Goal: Transaction & Acquisition: Purchase product/service

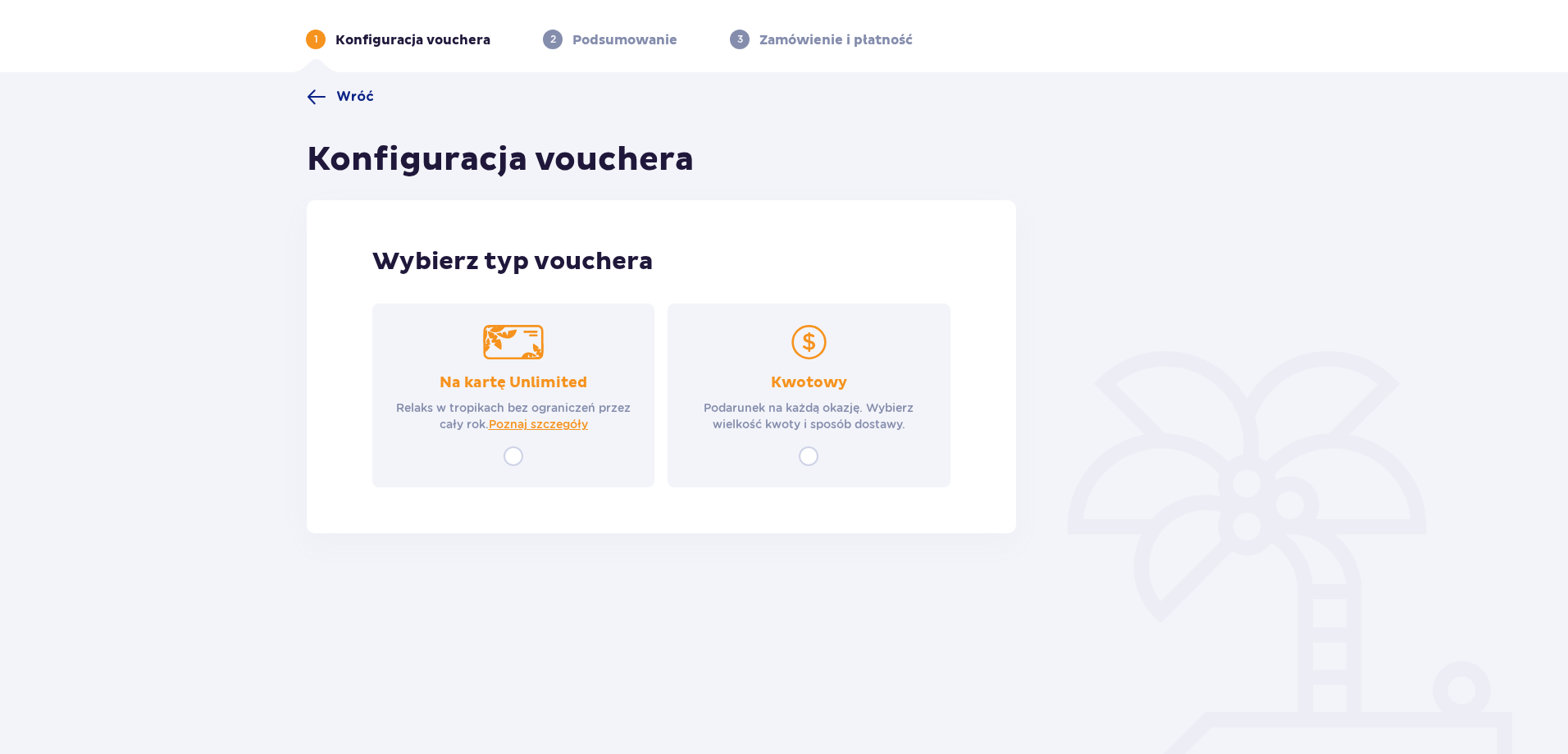
scroll to position [59, 0]
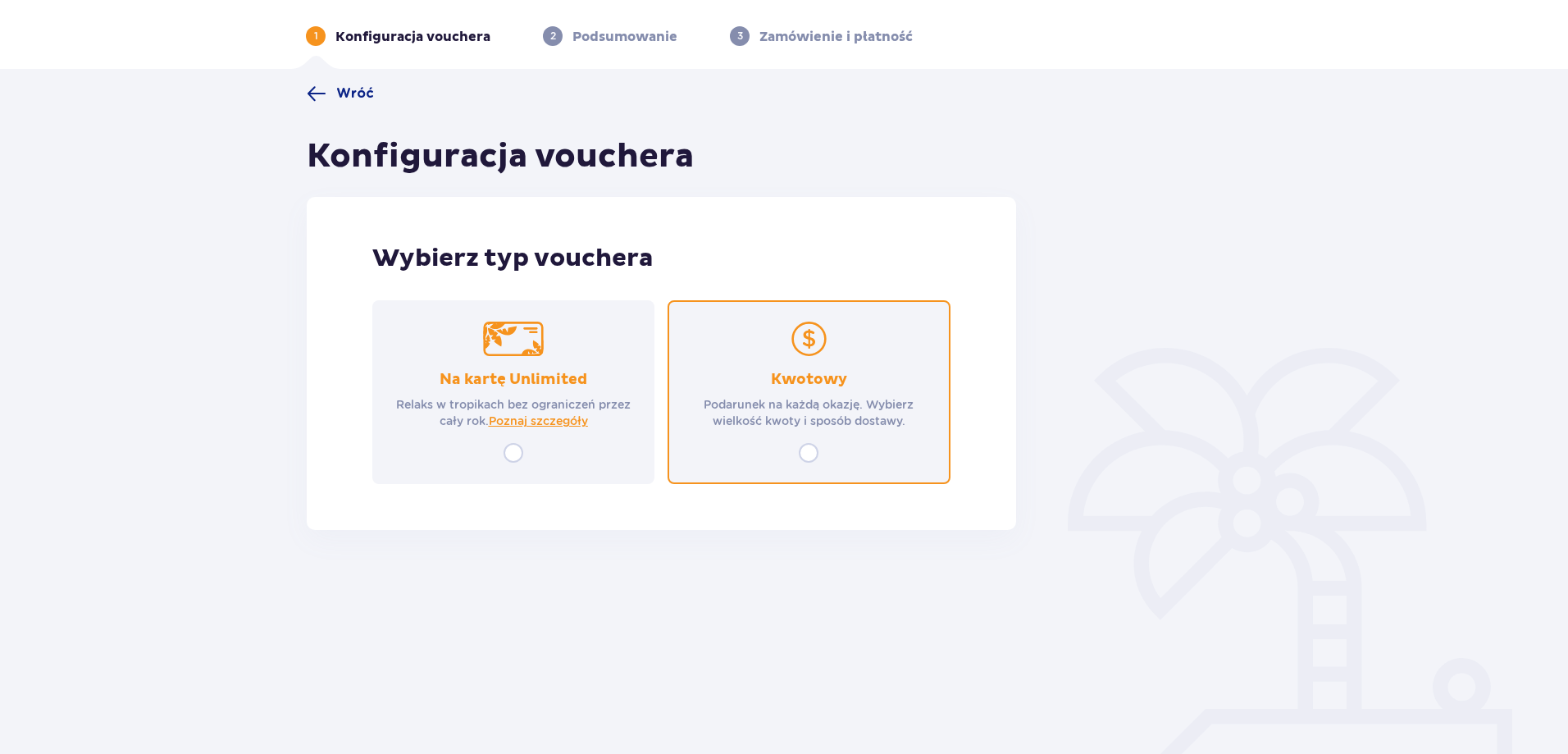
click at [809, 452] on input "radio" at bounding box center [809, 453] width 20 height 20
radio input "true"
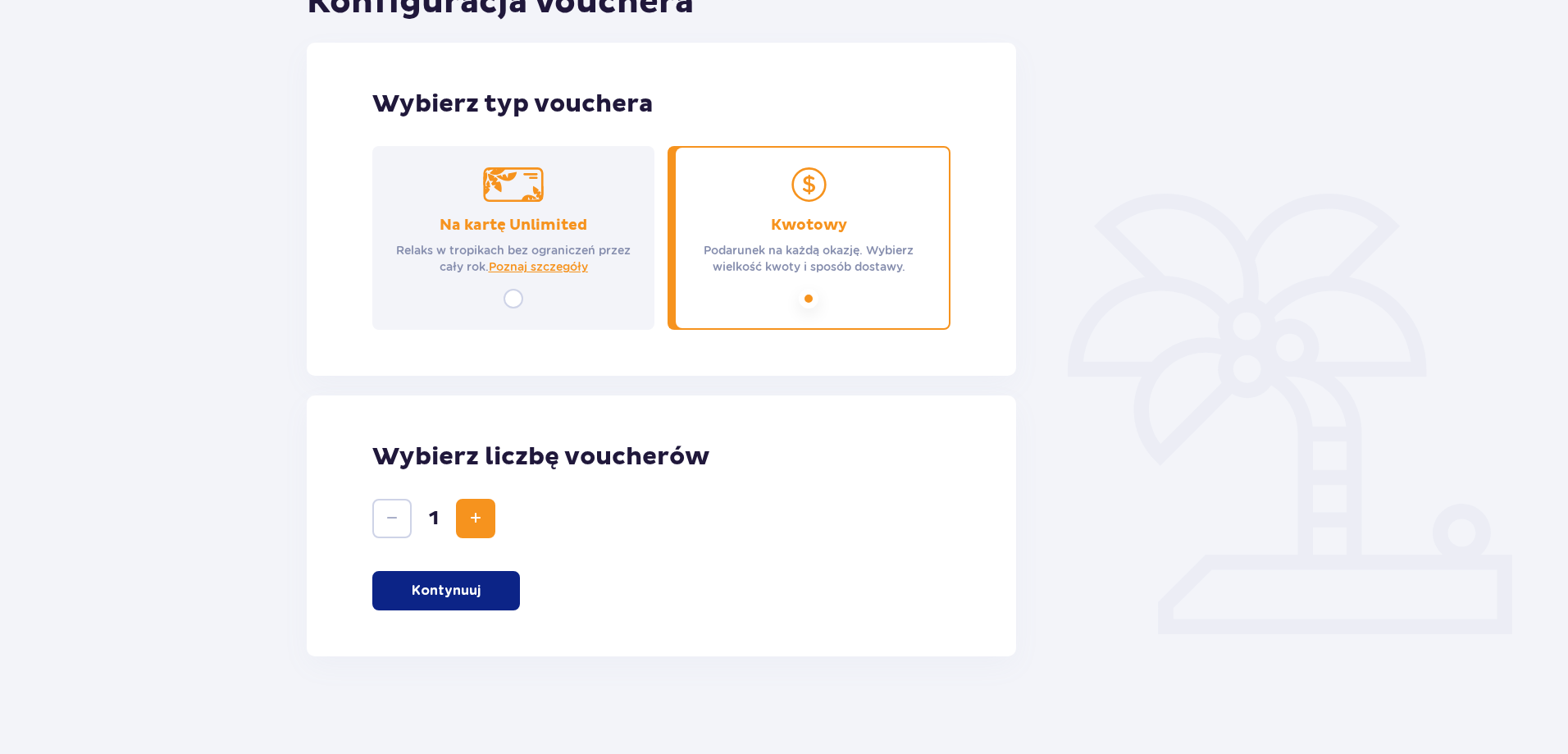
scroll to position [214, 0]
click at [469, 588] on p "Kontynuuj" at bounding box center [446, 590] width 69 height 18
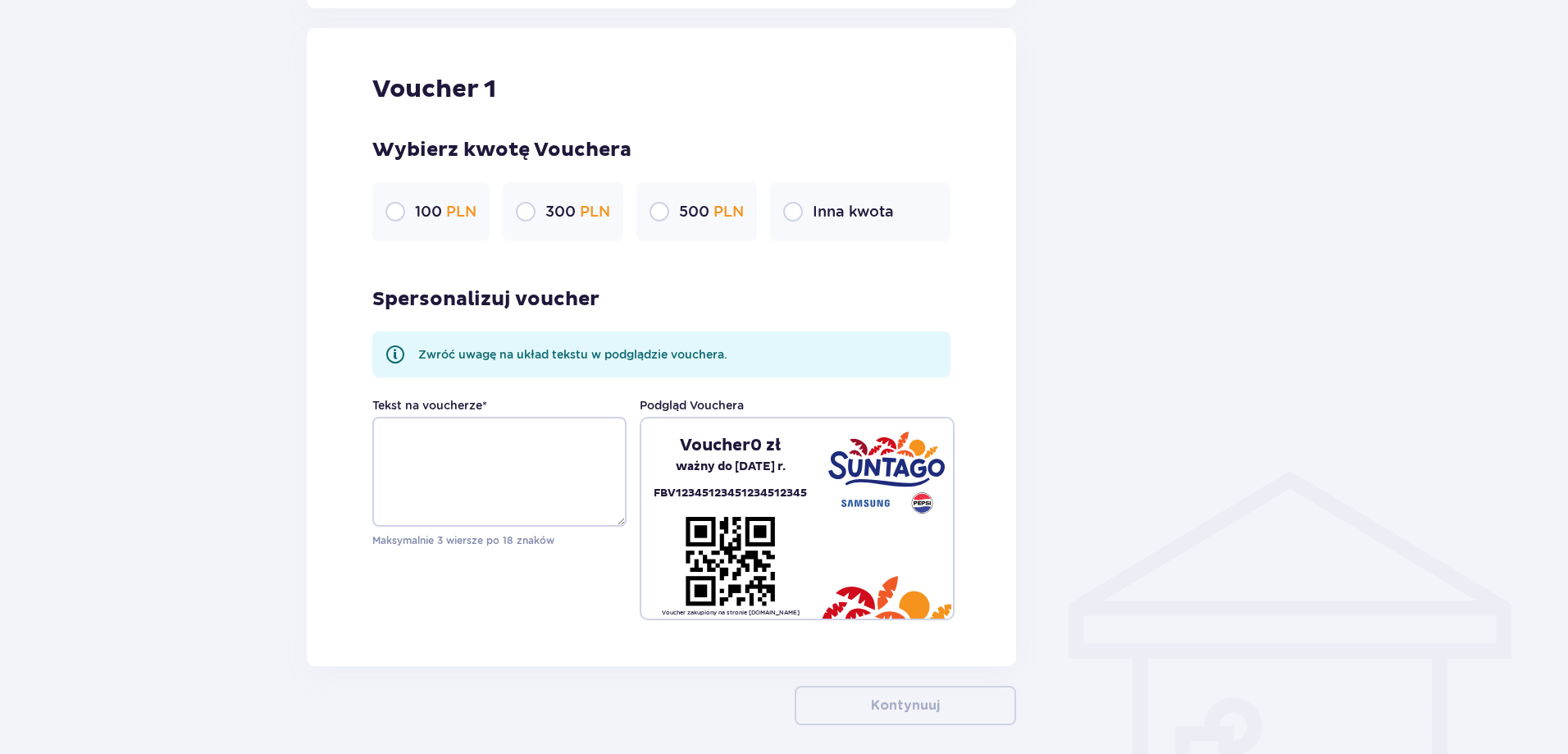
scroll to position [870, 0]
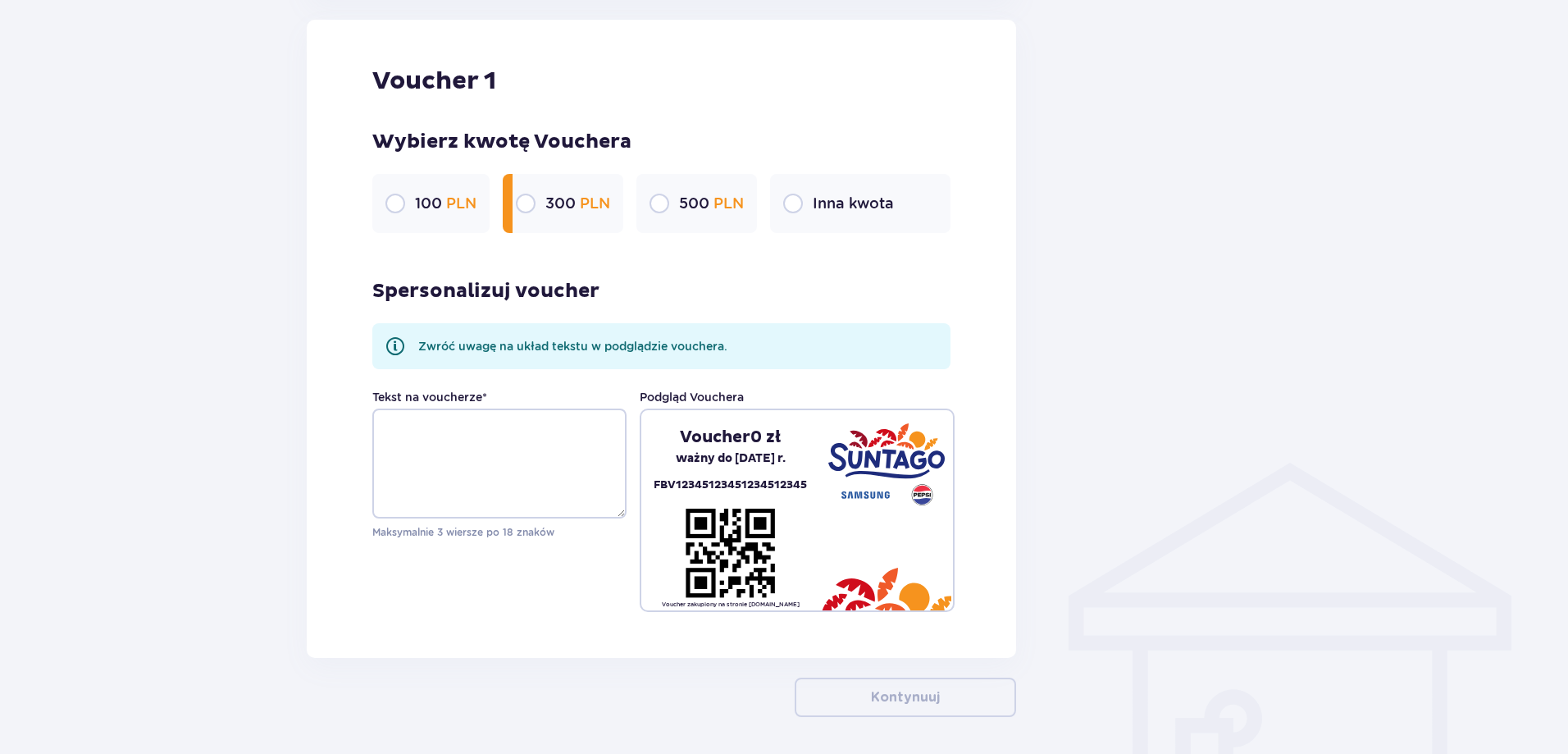
click at [518, 202] on input "radio" at bounding box center [526, 203] width 20 height 20
radio input "true"
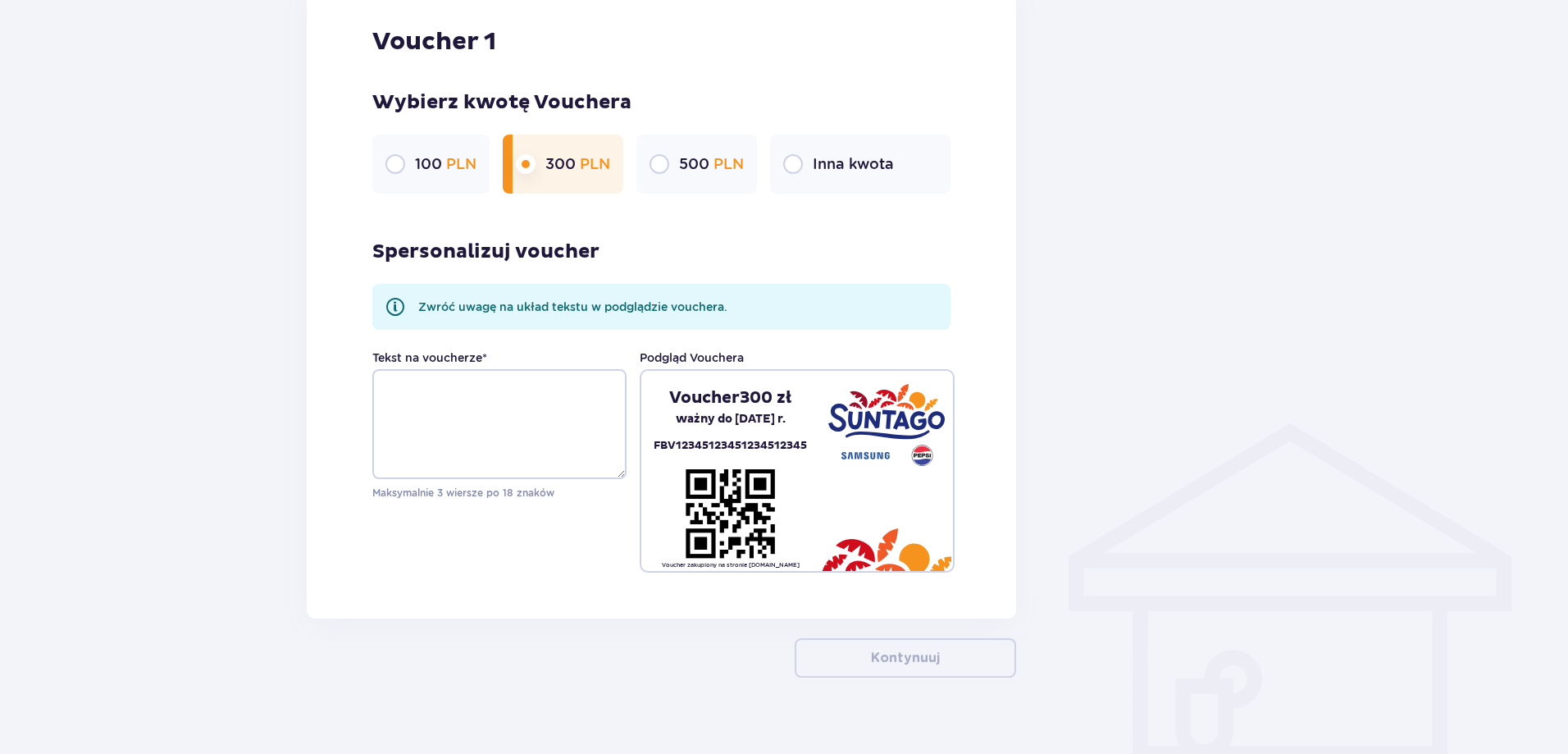
scroll to position [931, 0]
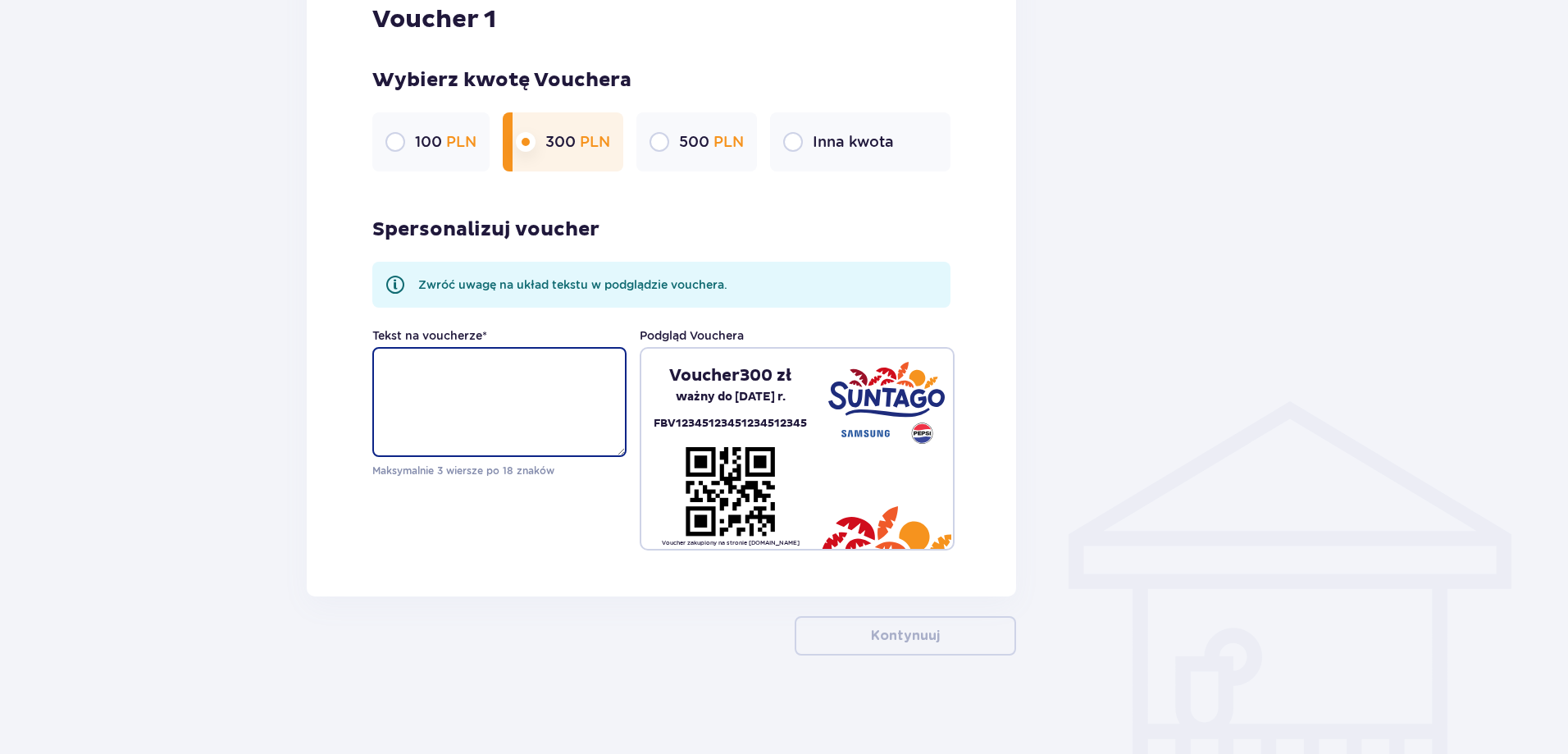
click at [529, 363] on textarea "Tekst na voucherze *" at bounding box center [499, 401] width 254 height 110
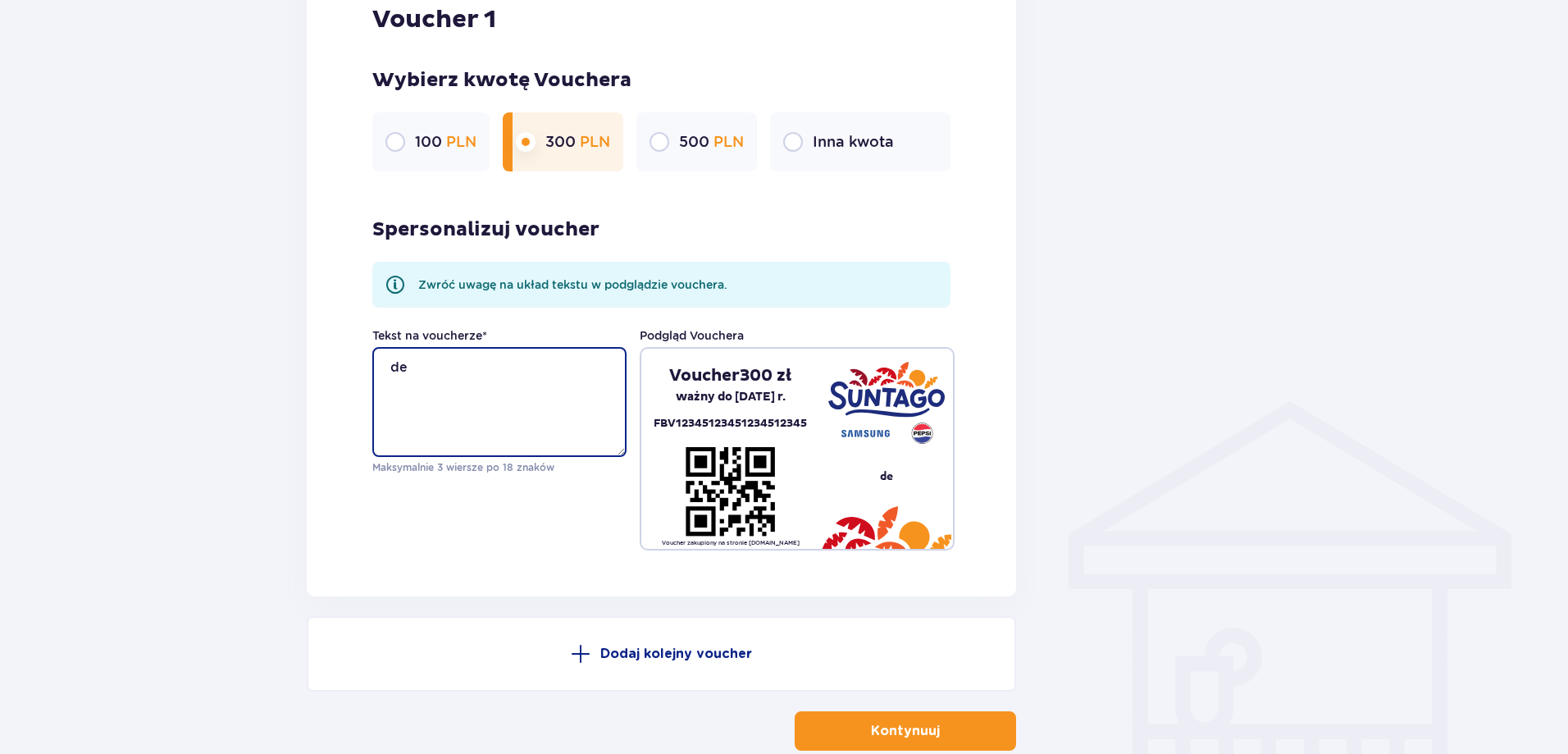
type textarea "d"
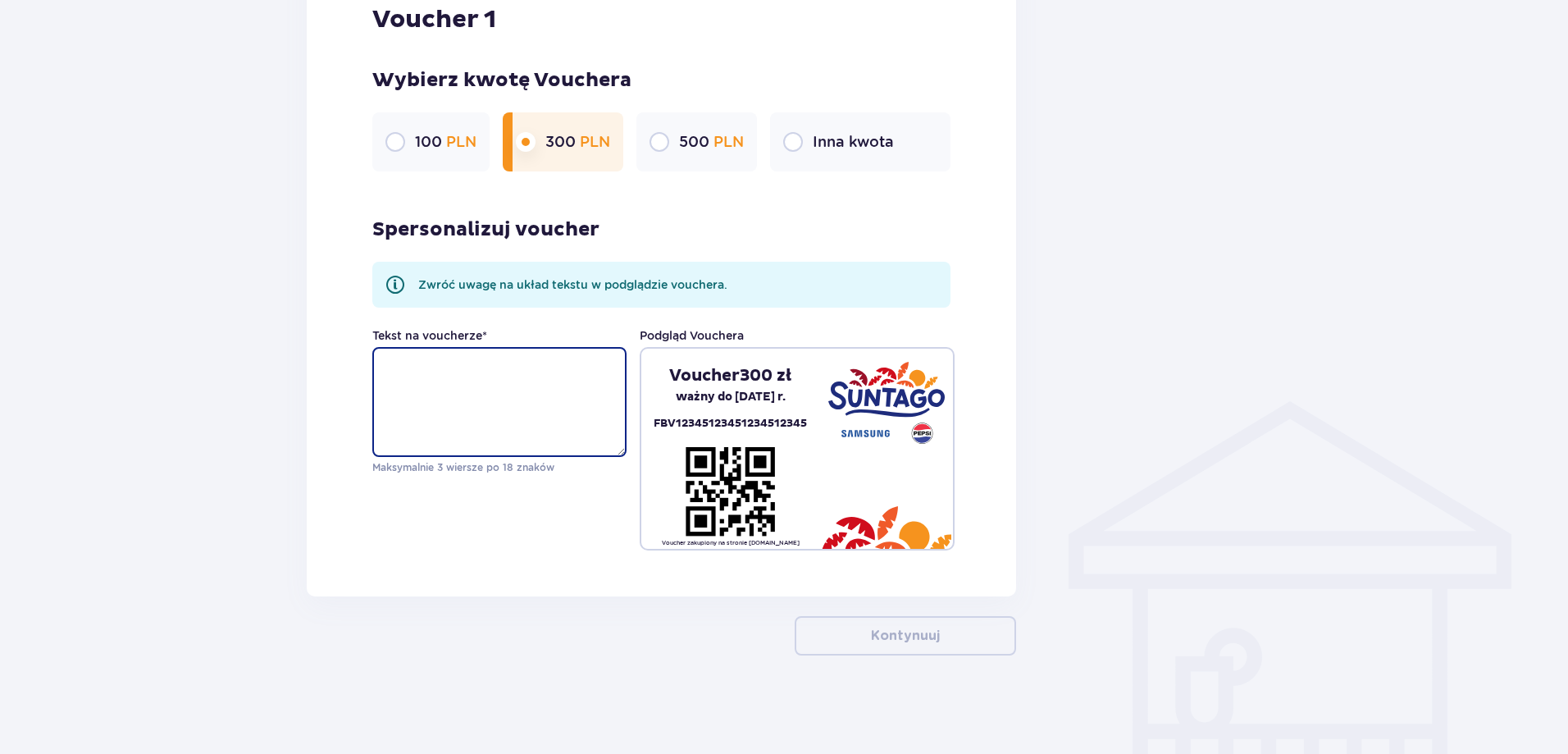
click at [500, 367] on textarea "Tekst na voucherze *" at bounding box center [499, 401] width 254 height 110
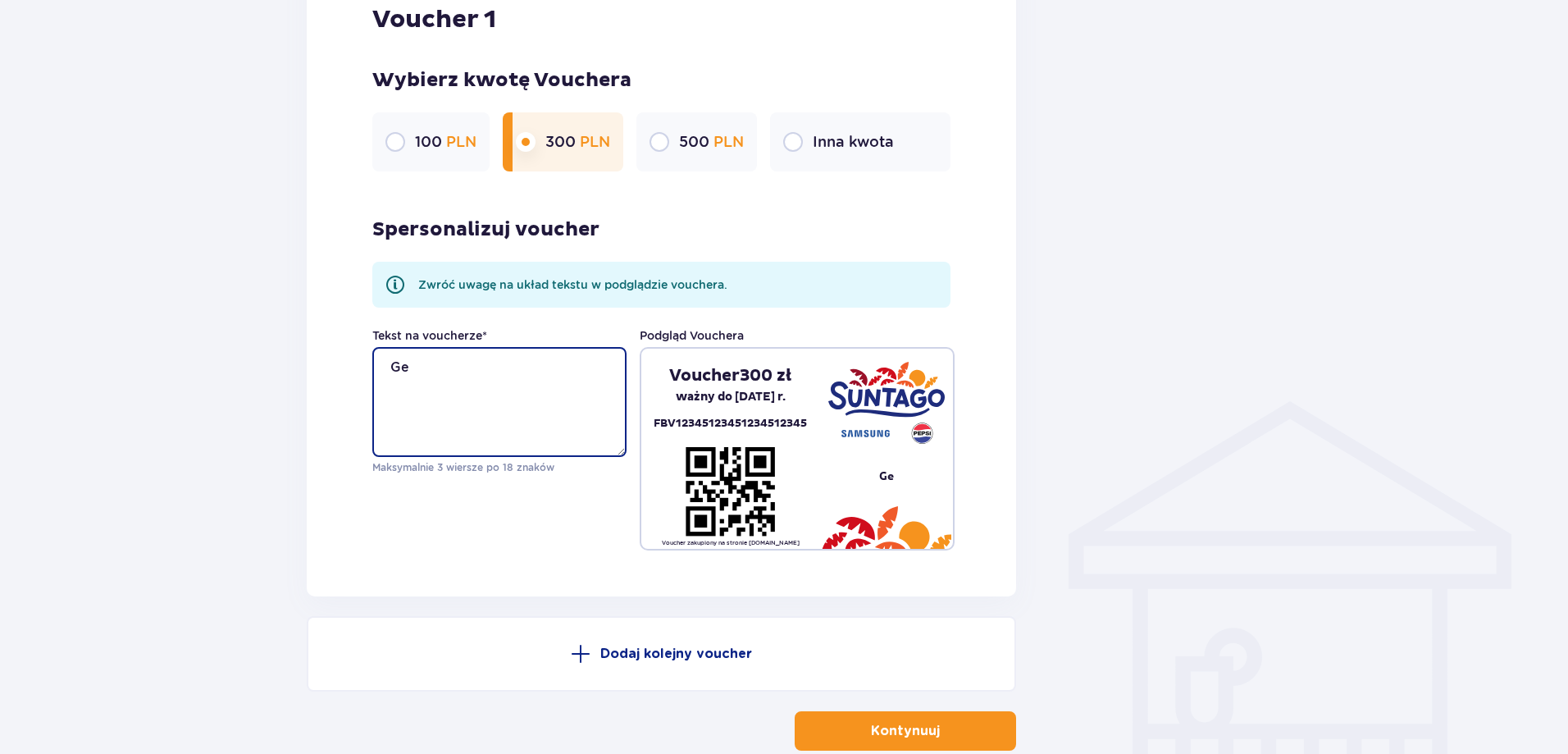
type textarea "G"
drag, startPoint x: 459, startPoint y: 364, endPoint x: 444, endPoint y: 367, distance: 15.3
click at [444, 367] on textarea "Na zjeżrzalnie" at bounding box center [499, 401] width 254 height 110
drag, startPoint x: 444, startPoint y: 367, endPoint x: 404, endPoint y: 368, distance: 40.0
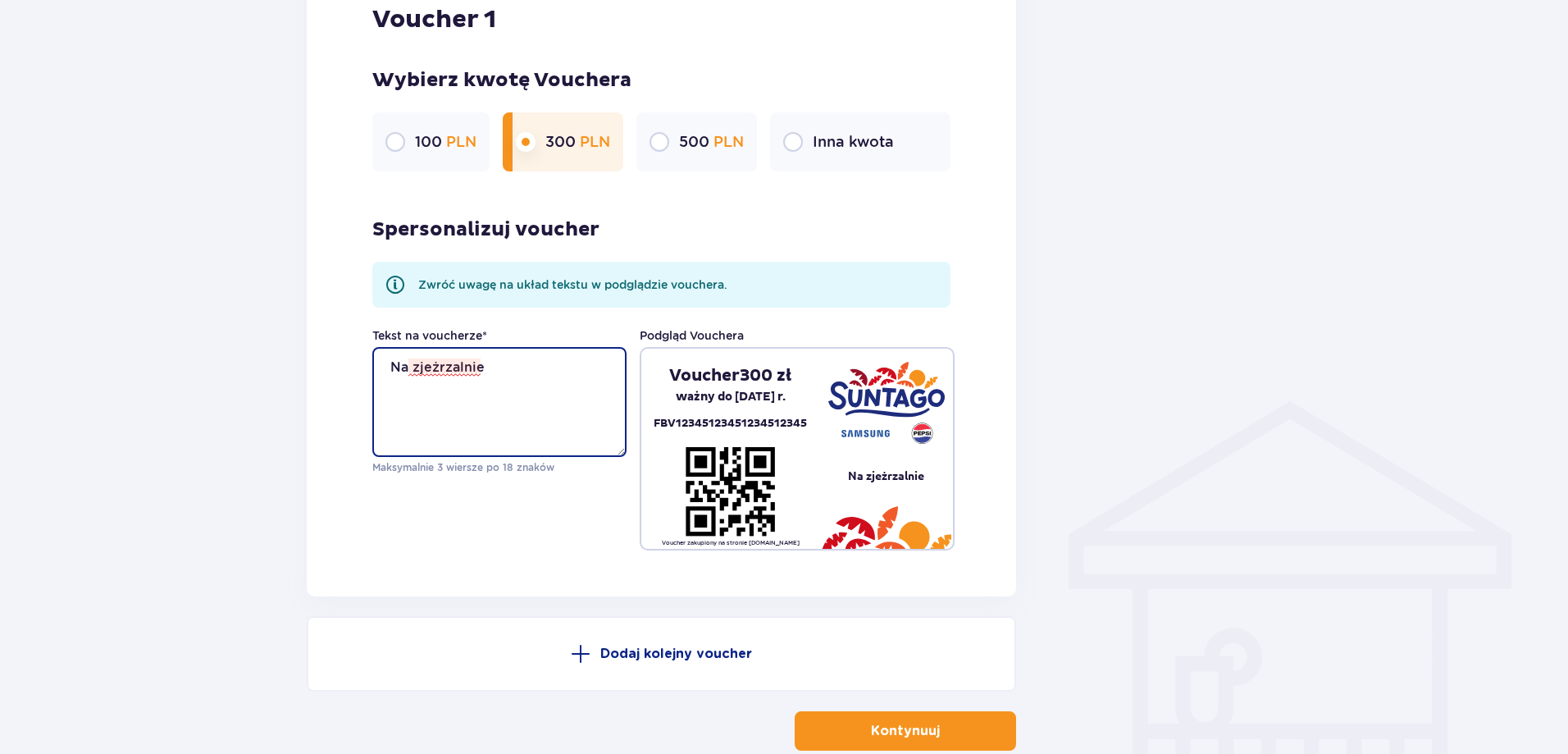
click at [404, 368] on textarea "Na zjeżrzalnie" at bounding box center [499, 401] width 254 height 110
click at [452, 363] on textarea "Na zjeżrzalnie" at bounding box center [499, 401] width 254 height 110
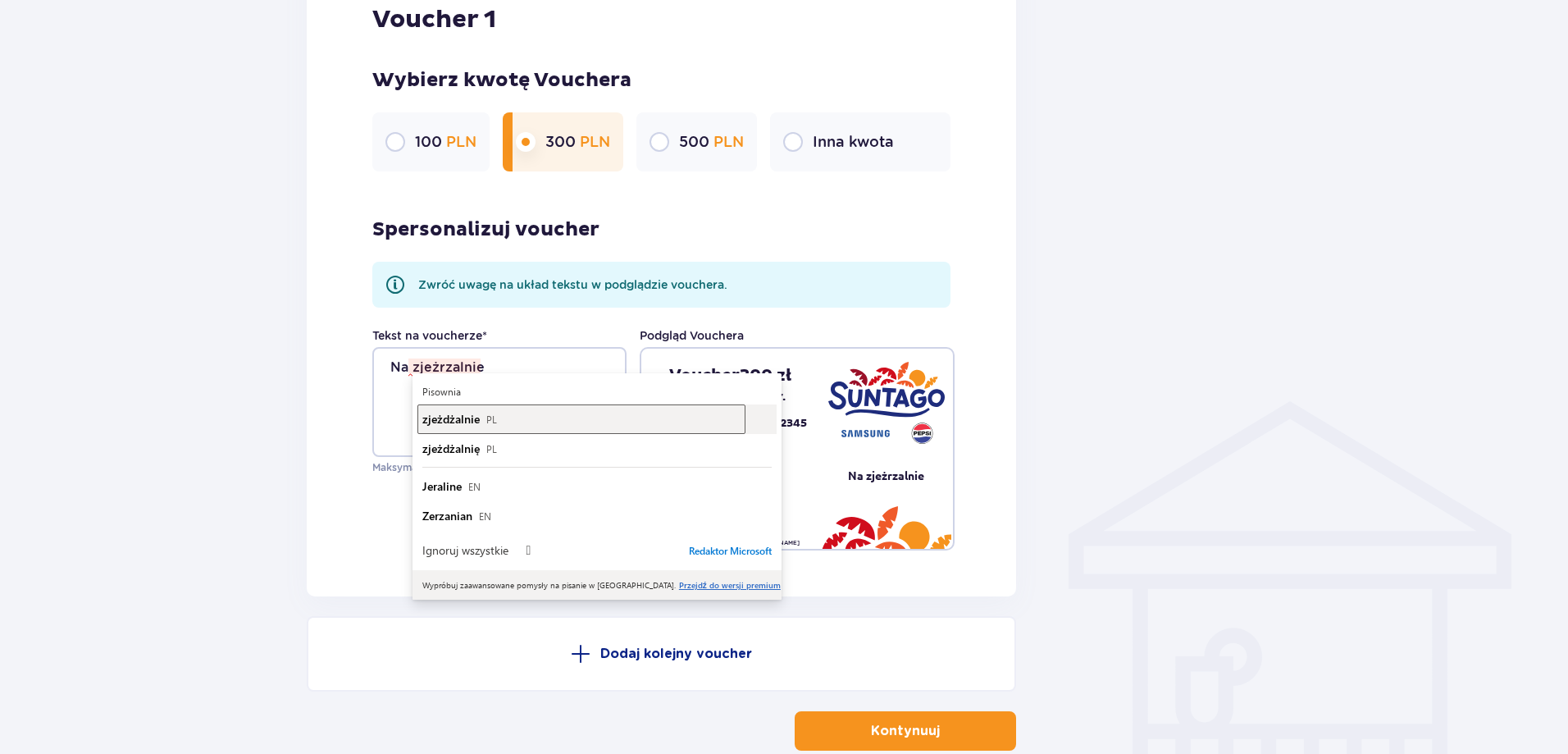
click at [457, 422] on span "zjeżdżalnie" at bounding box center [451, 418] width 57 height 15
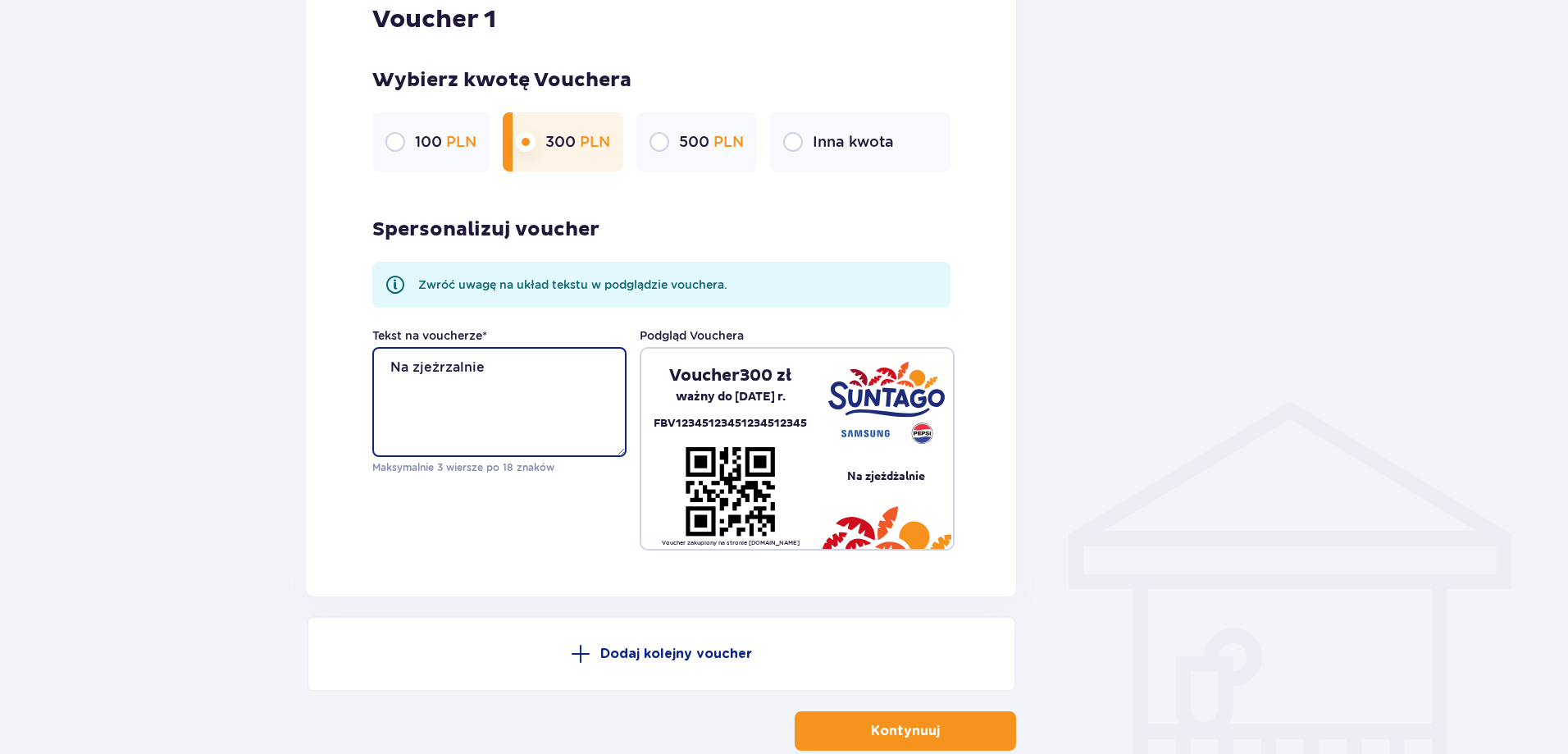
click at [509, 369] on textarea "Na zjeżdżalnie" at bounding box center [499, 401] width 254 height 110
type textarea "N"
click at [545, 369] on textarea "Maju. Baw się dobrze!" at bounding box center [499, 401] width 254 height 110
click at [432, 363] on textarea "Maju. Baw się dobrze!" at bounding box center [499, 401] width 254 height 110
click at [520, 369] on textarea "Baw się dobrze!" at bounding box center [499, 401] width 254 height 110
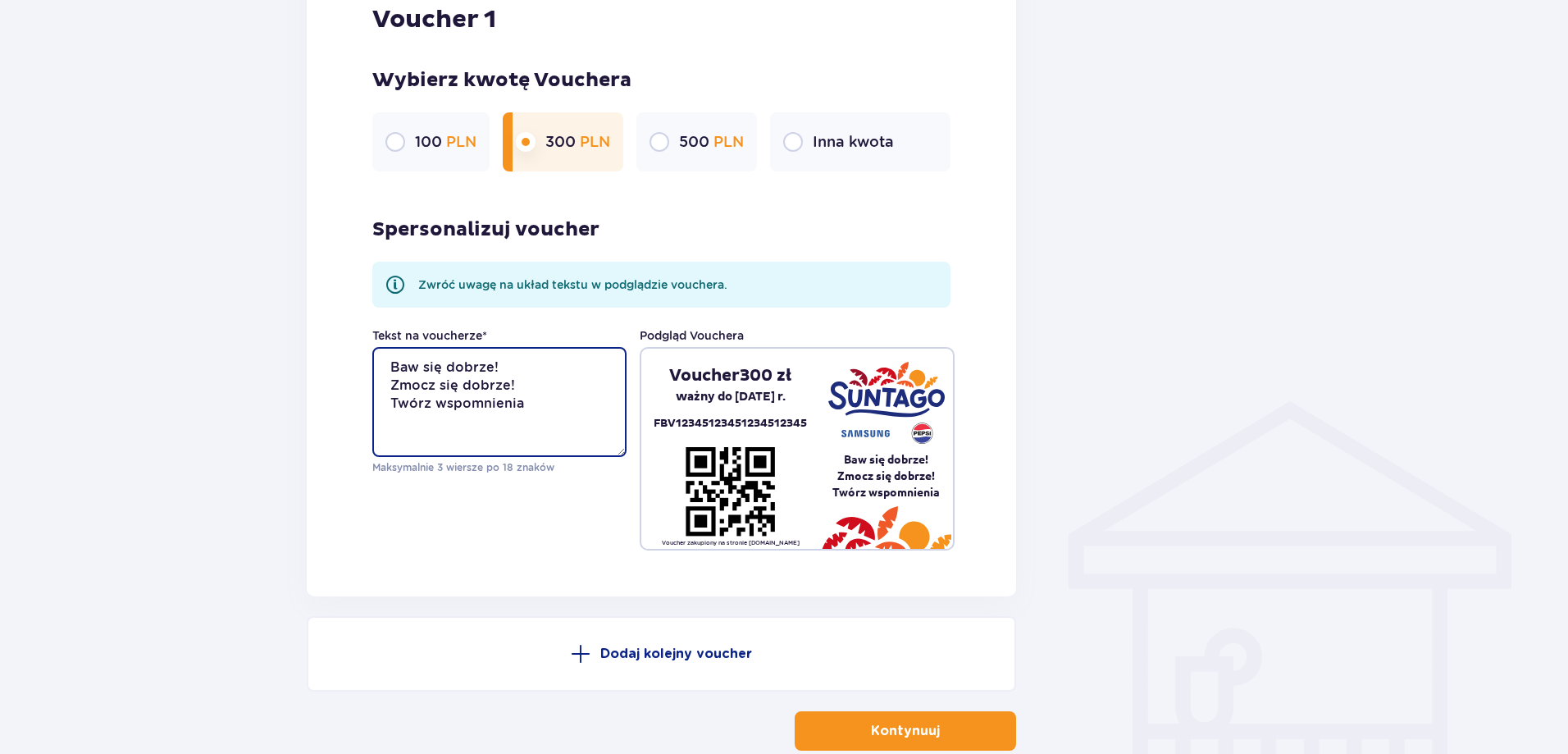
click at [552, 406] on textarea "Baw się dobrze! Zmocz się dobrze! Twórz wspomnienia" at bounding box center [499, 401] width 254 height 110
type textarea "Baw się dobrze! Zmocz się dobrze! Twórz wspomnienia!"
click at [523, 505] on div "Tekst na voucherze * Baw się dobrze! Zmocz się dobrze! Twórz wspomnienia! Maksy…" at bounding box center [661, 439] width 578 height 223
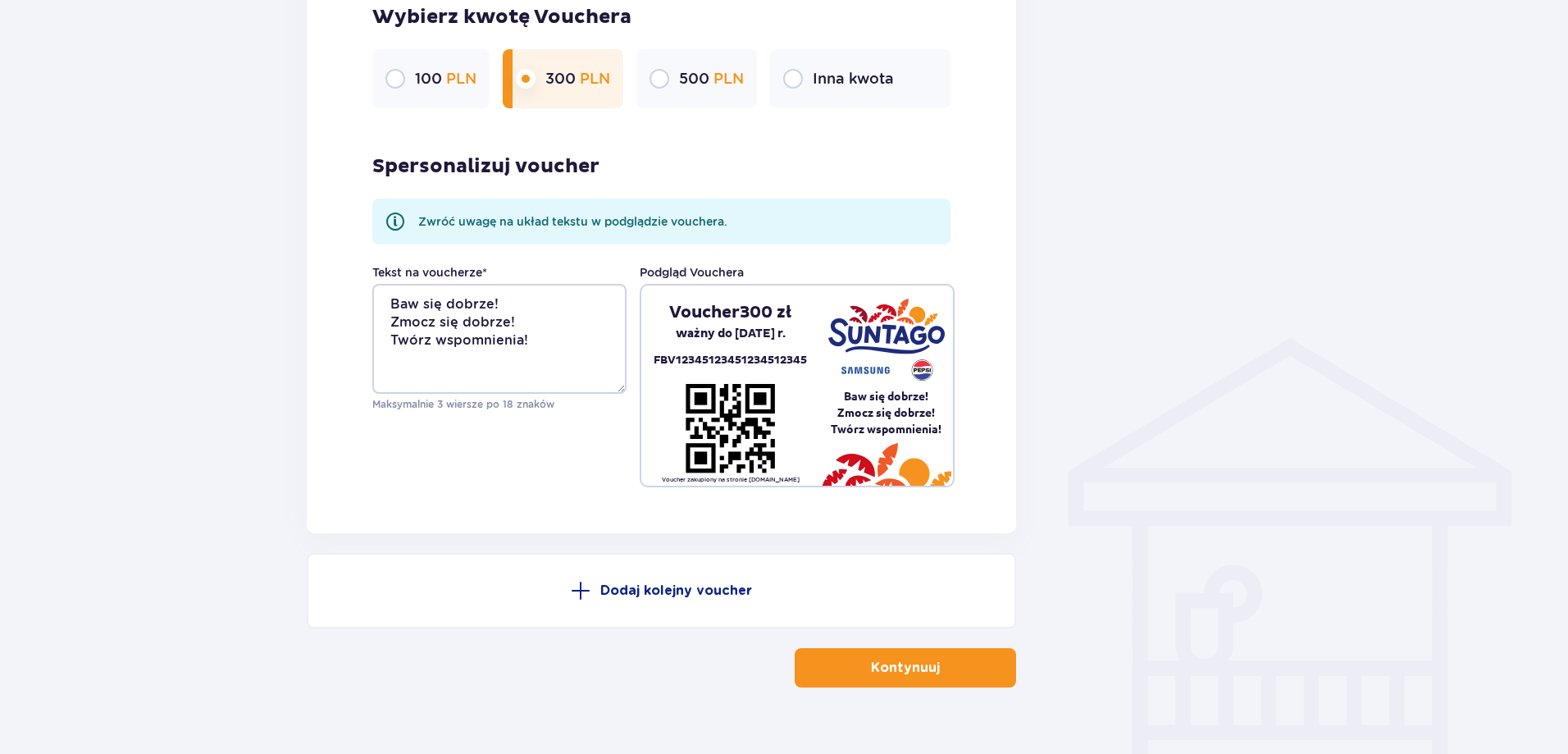
scroll to position [1027, 0]
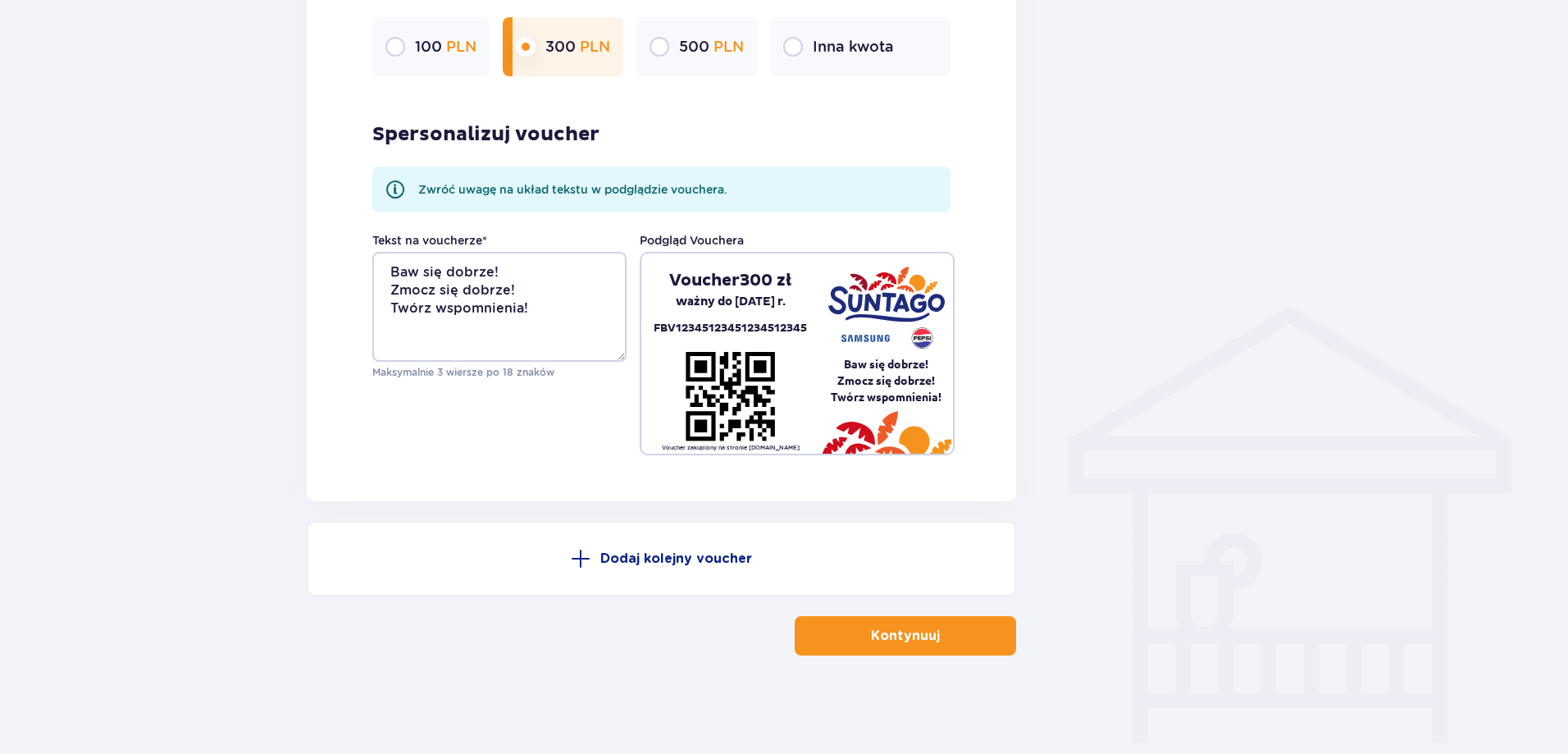
click at [900, 638] on p "Kontynuuj" at bounding box center [905, 636] width 69 height 18
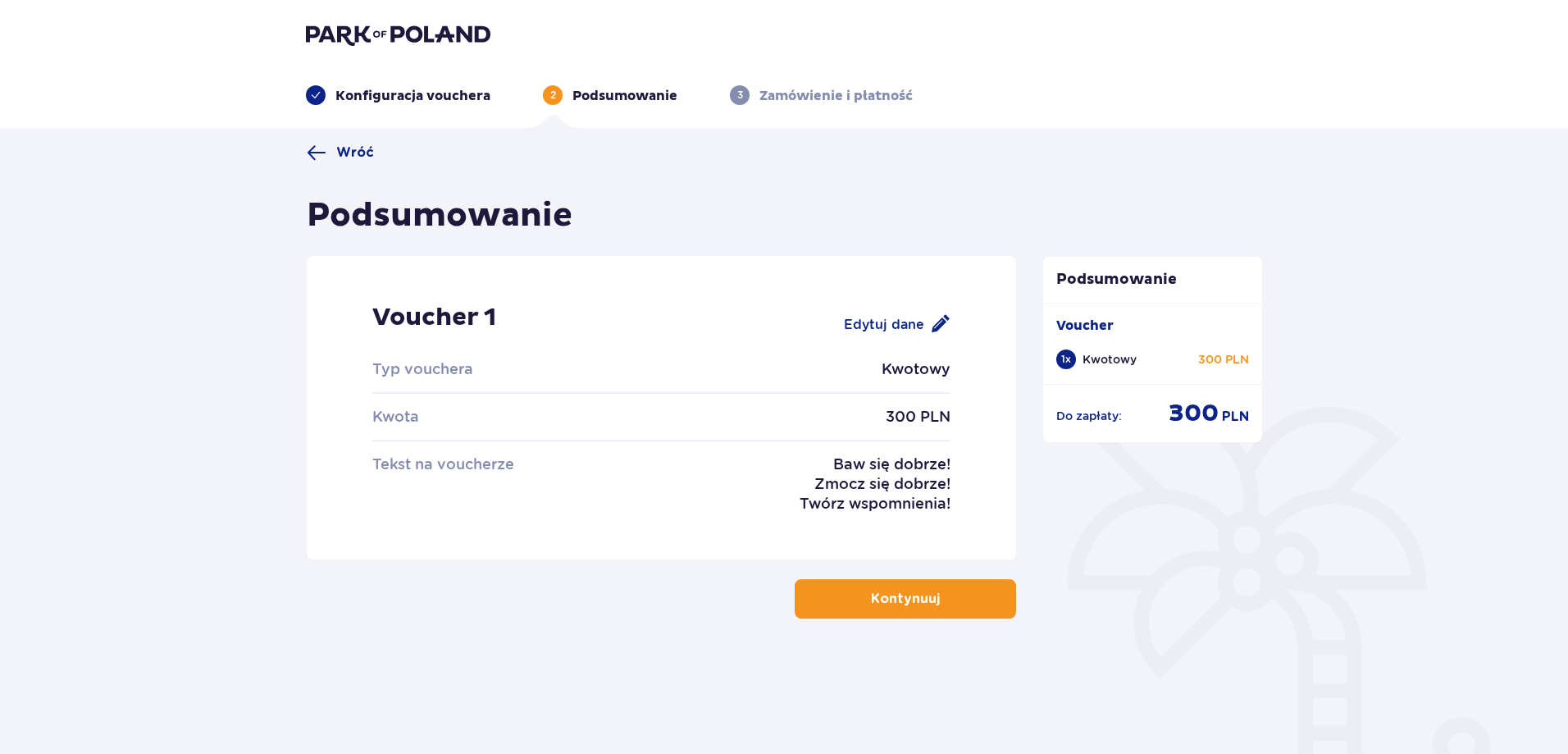
click at [891, 604] on p "Kontynuuj" at bounding box center [905, 599] width 69 height 18
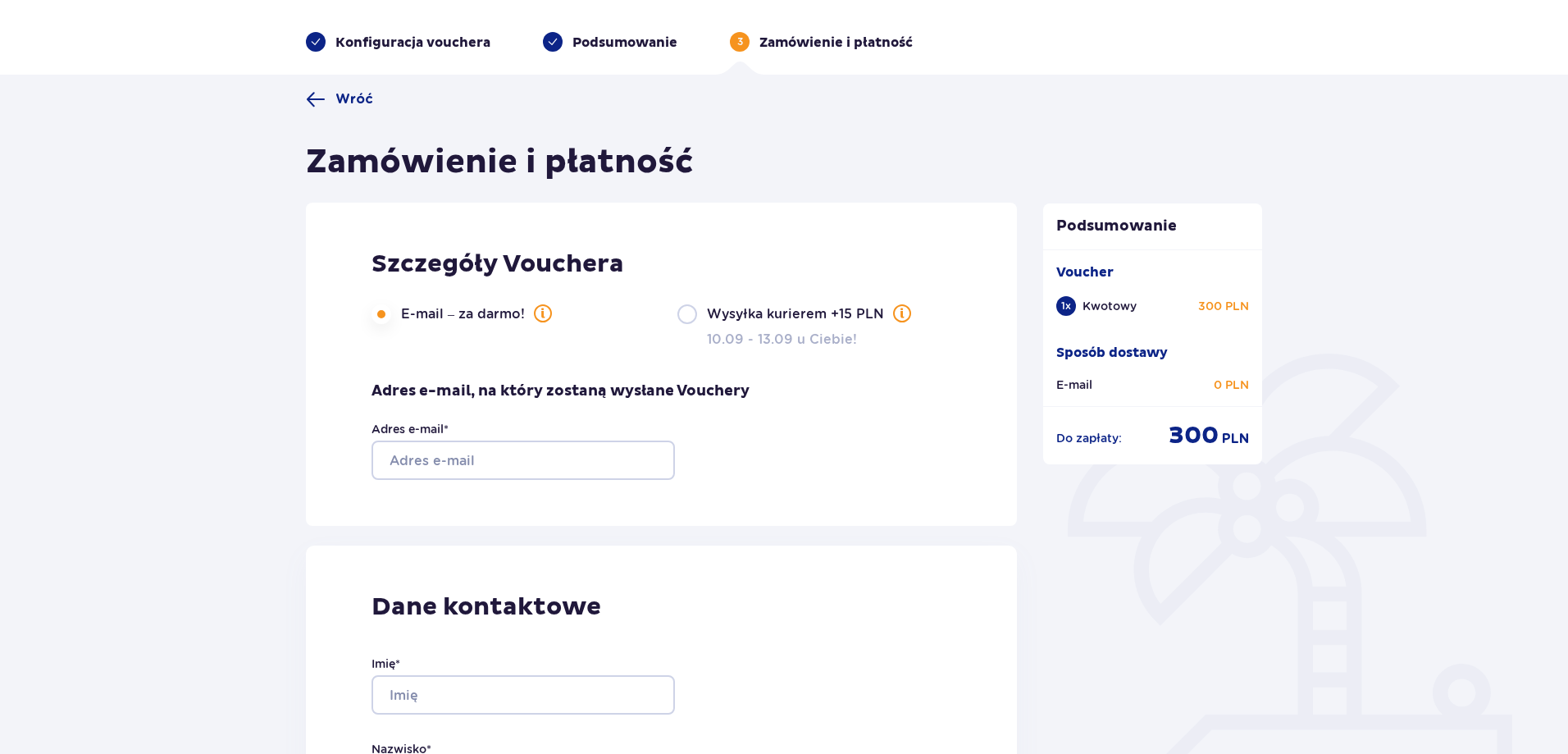
scroll to position [82, 0]
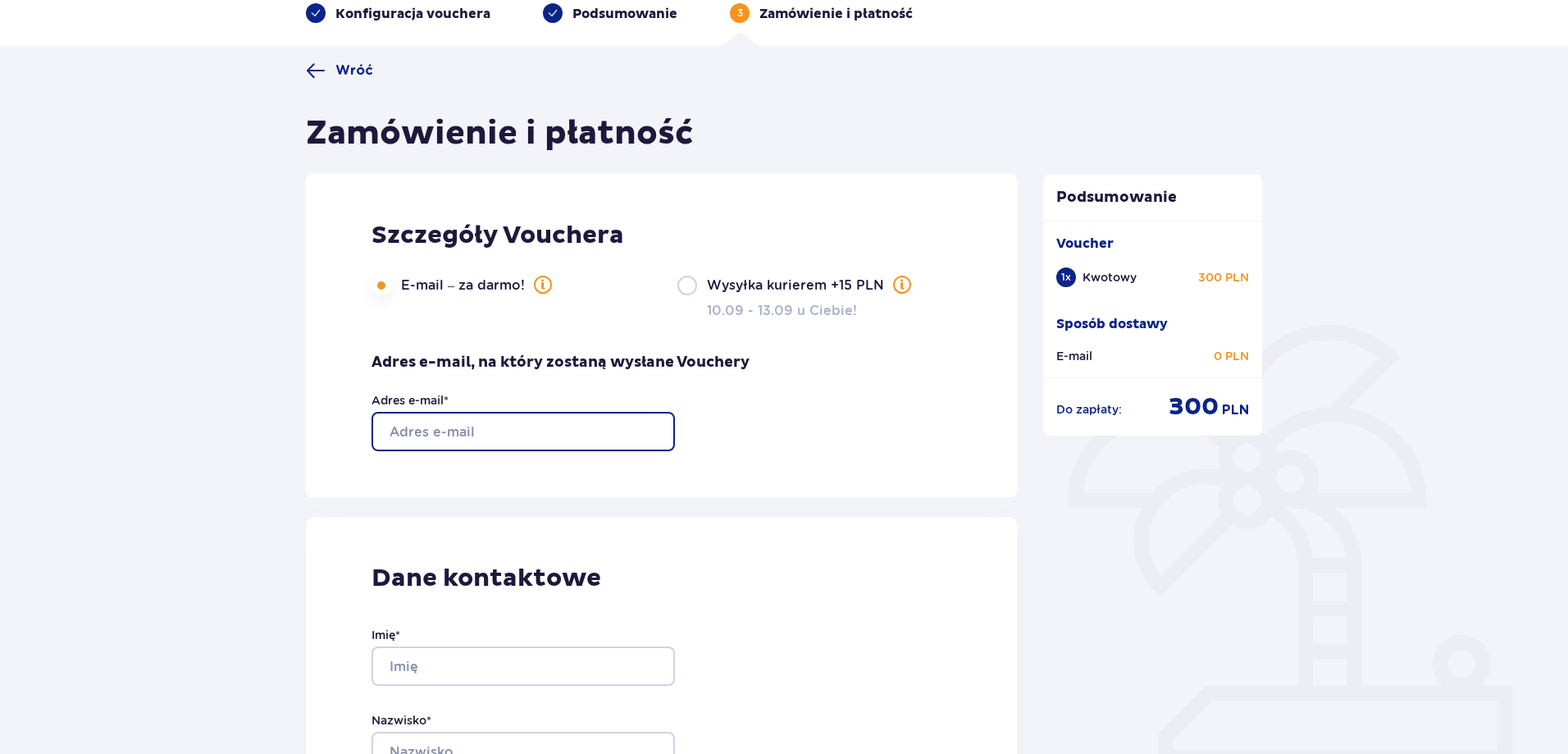
click at [553, 435] on input "Adres e-mail *" at bounding box center [523, 431] width 304 height 39
click at [498, 436] on input "panstwopiorczysnkie@gmail.com" at bounding box center [523, 431] width 304 height 39
type input "[EMAIL_ADDRESS][DOMAIN_NAME]"
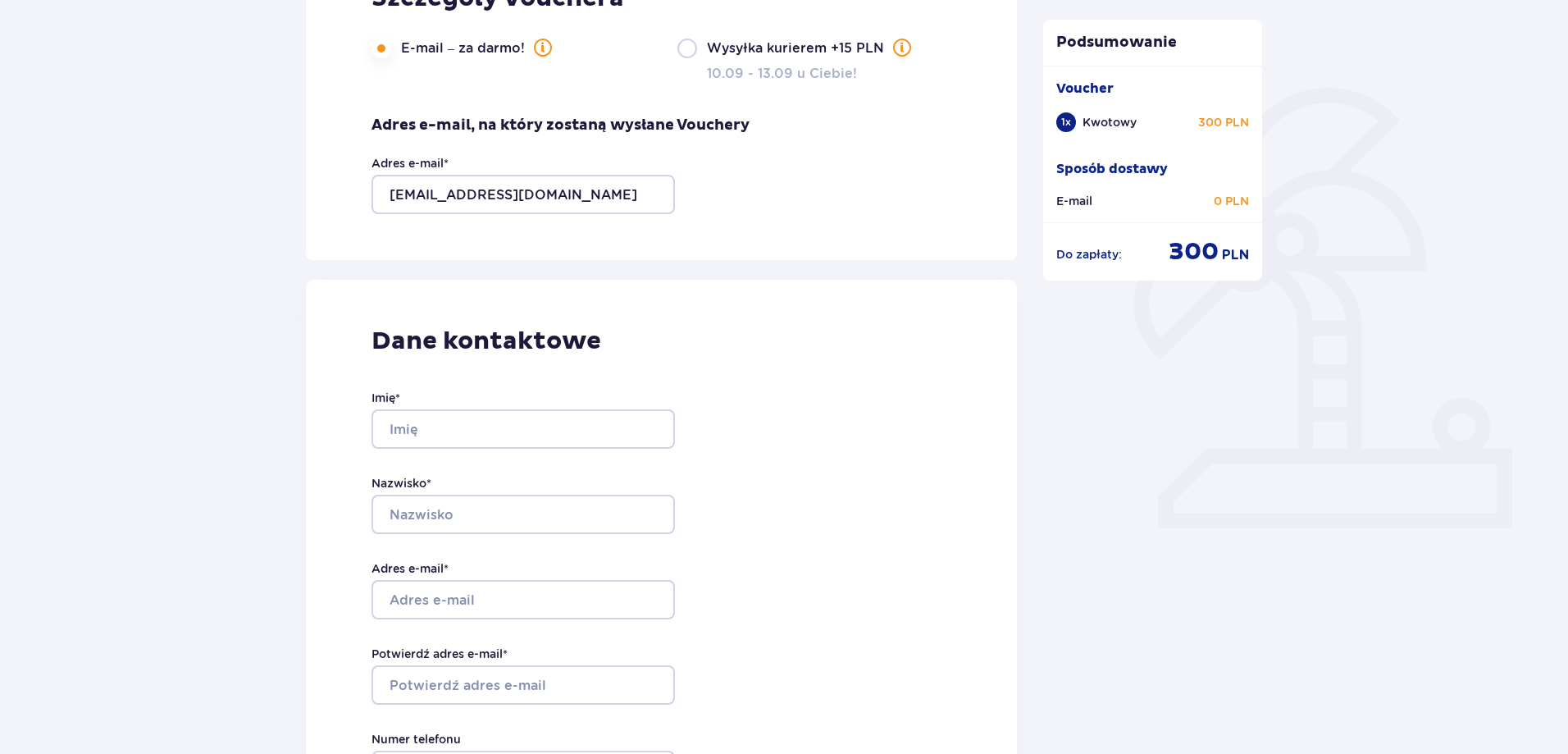
scroll to position [328, 0]
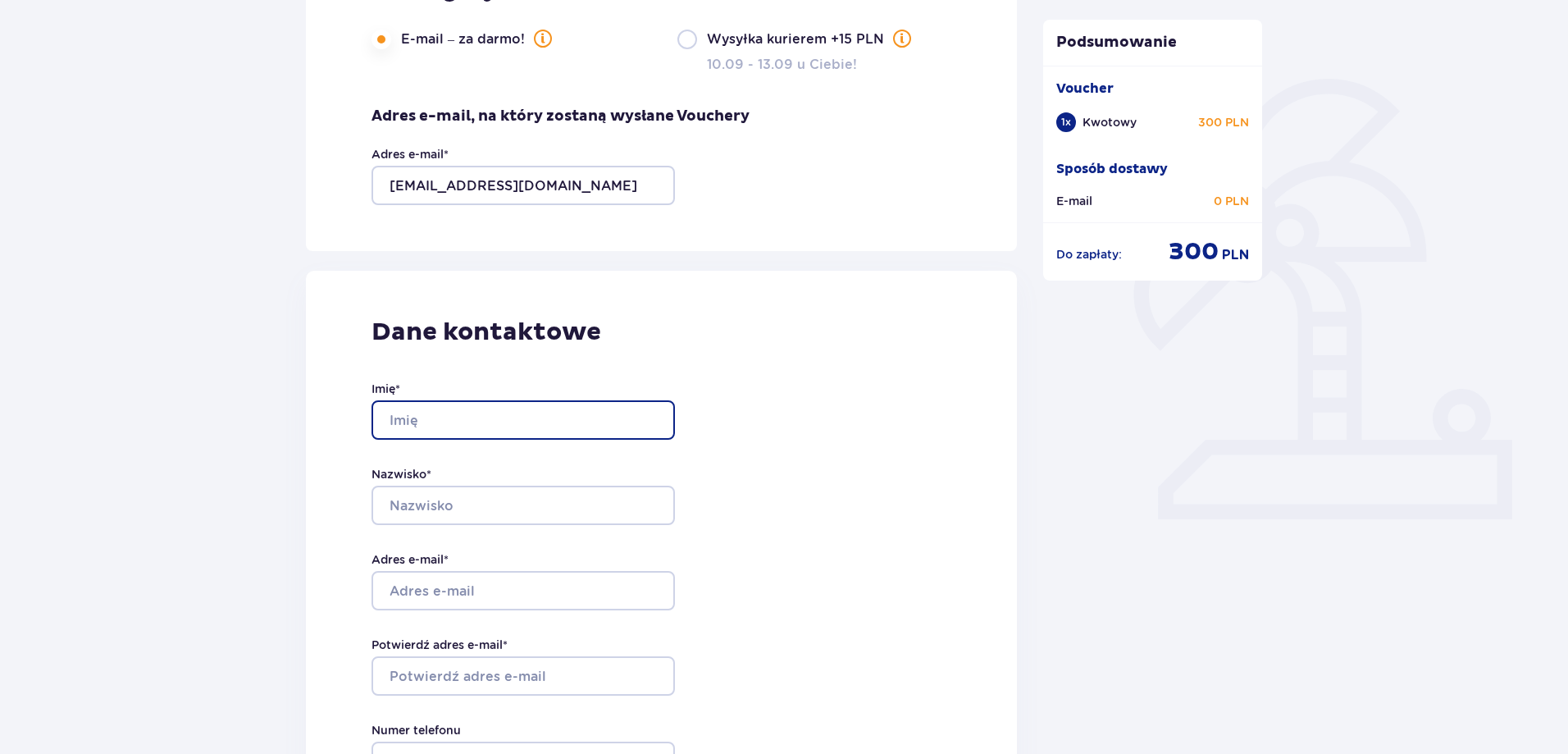
click at [533, 420] on input "Imię *" at bounding box center [523, 419] width 304 height 39
type input "Łukasz"
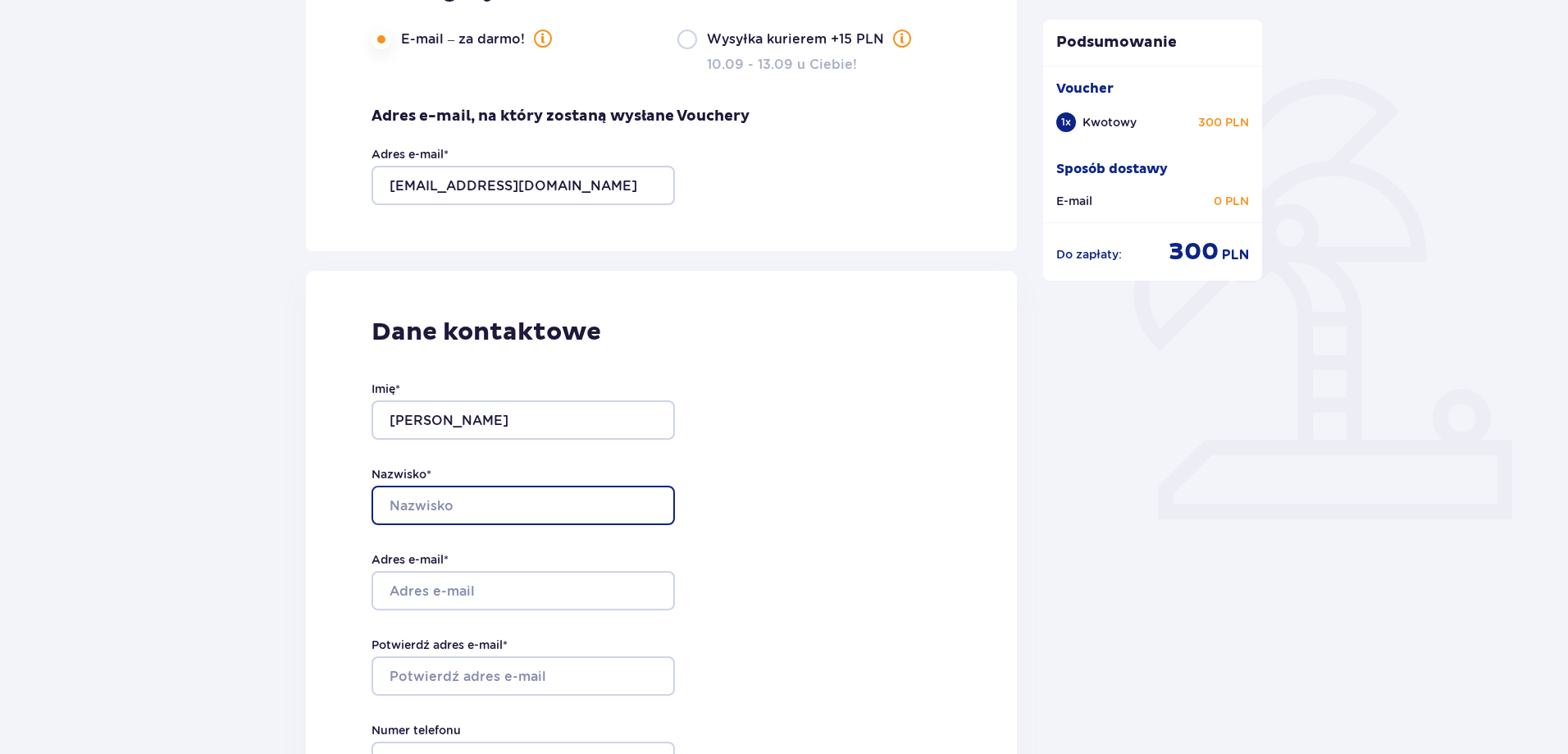
type input "Piórczyński"
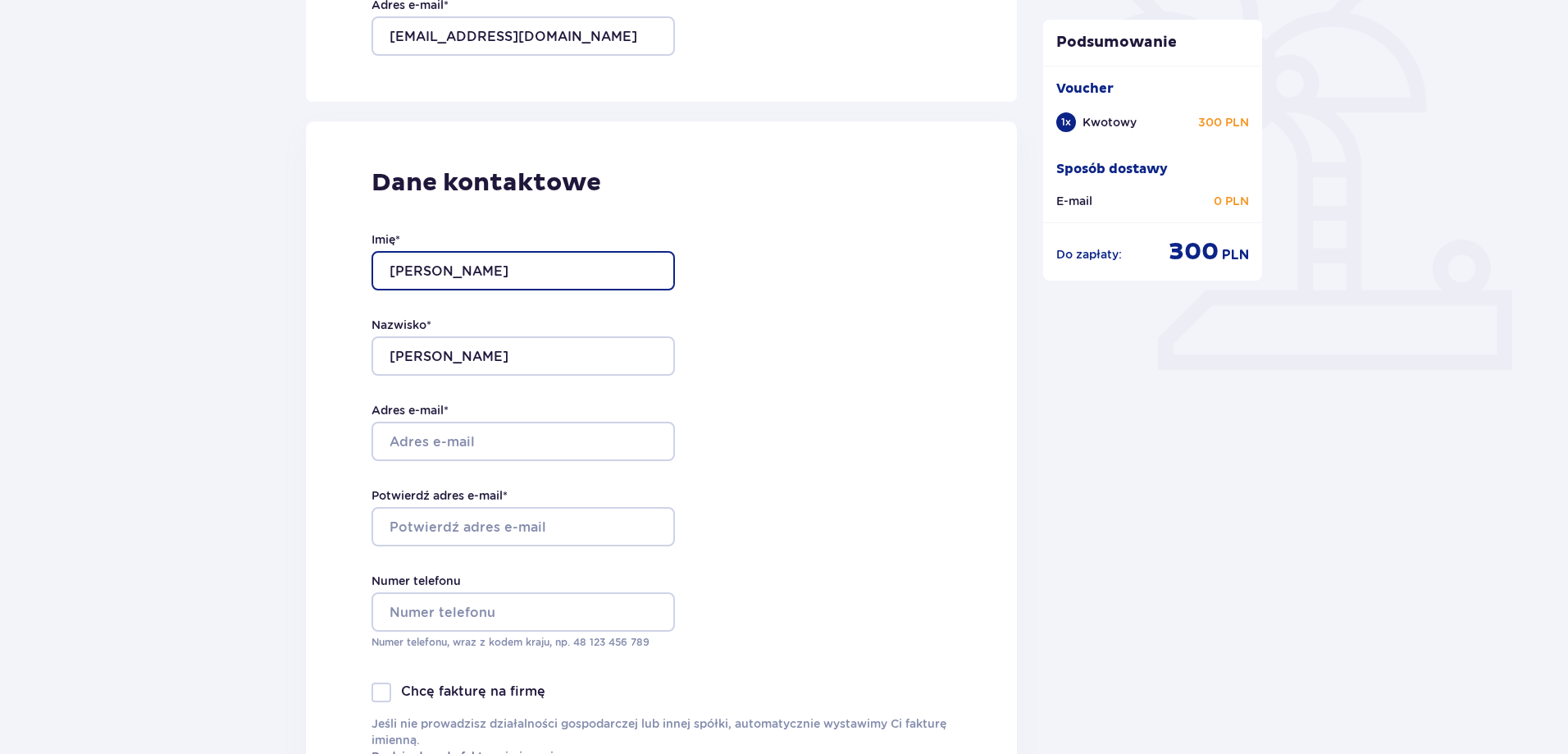
scroll to position [493, 0]
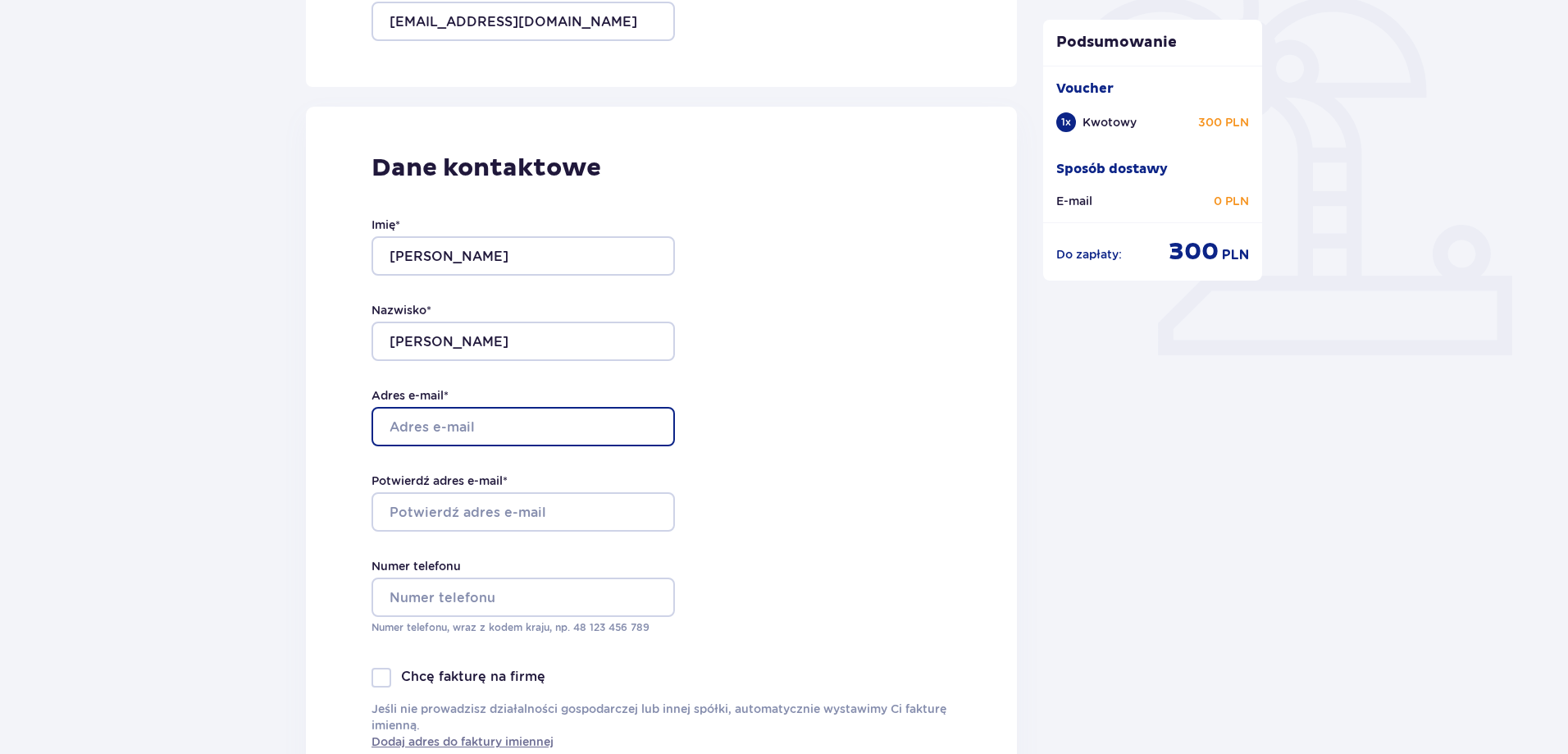
click at [525, 428] on input "Adres e-mail *" at bounding box center [523, 426] width 304 height 39
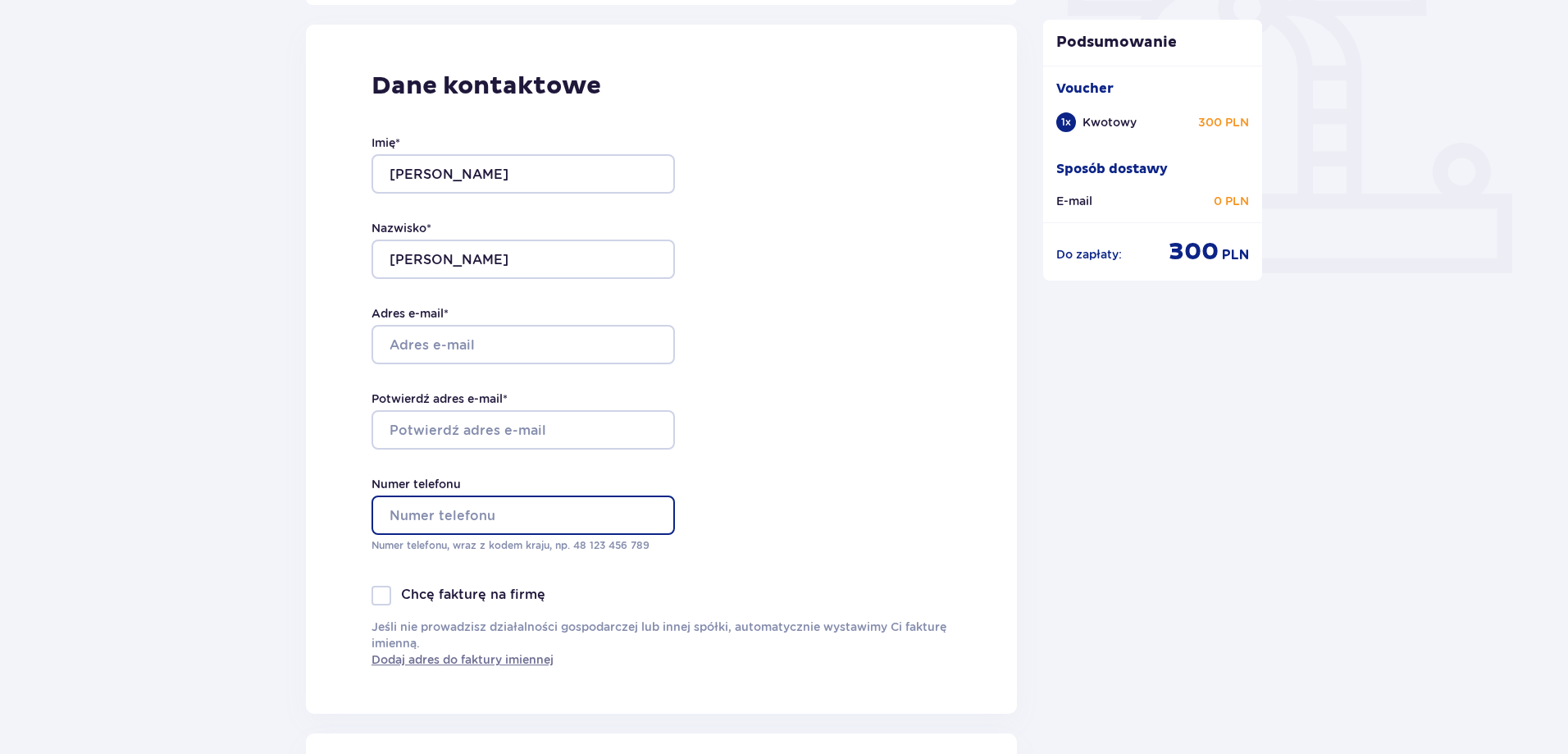
click at [589, 522] on input "Numer telefonu" at bounding box center [523, 515] width 304 height 39
type input "607418816"
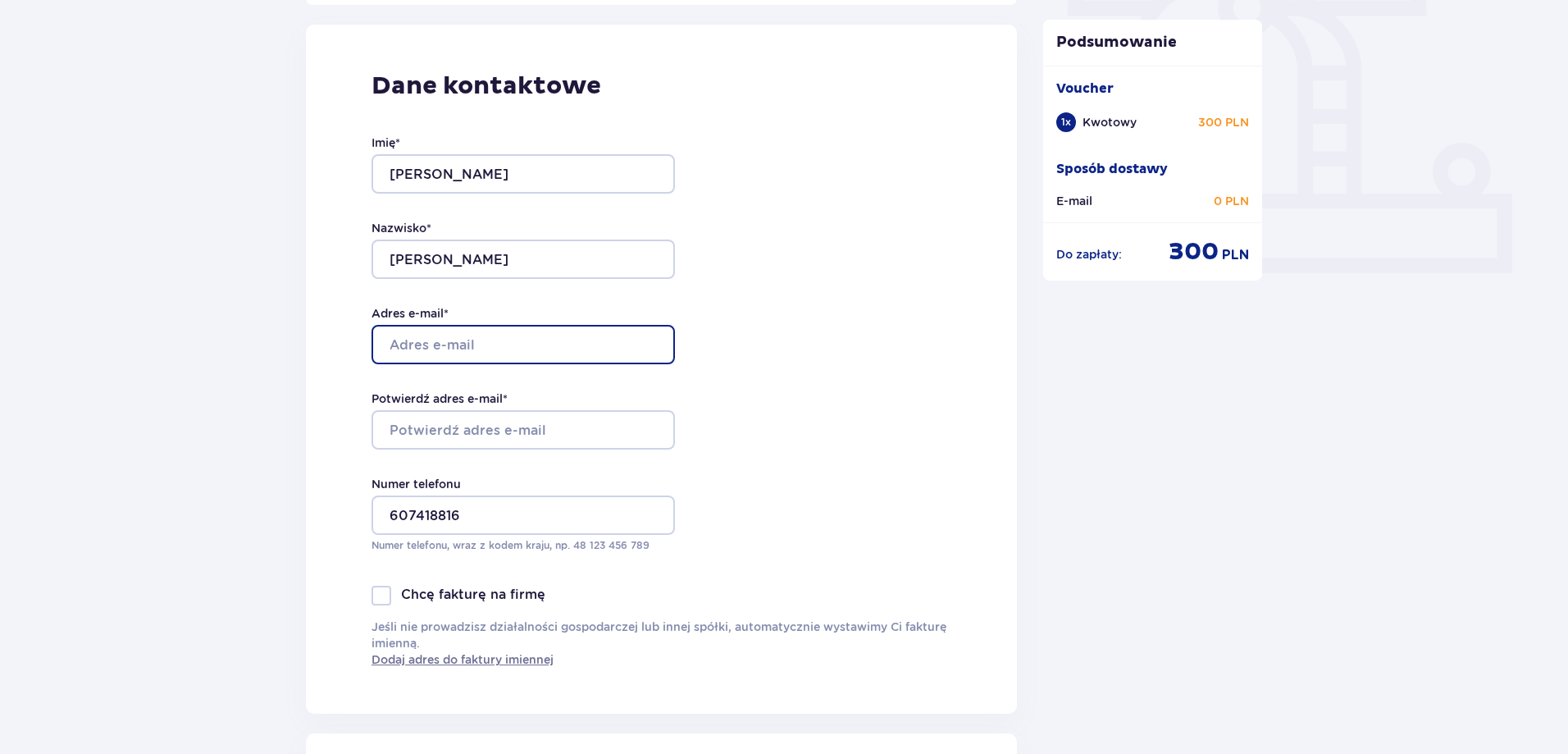
type input "pierzu@upcpoczta.pl"
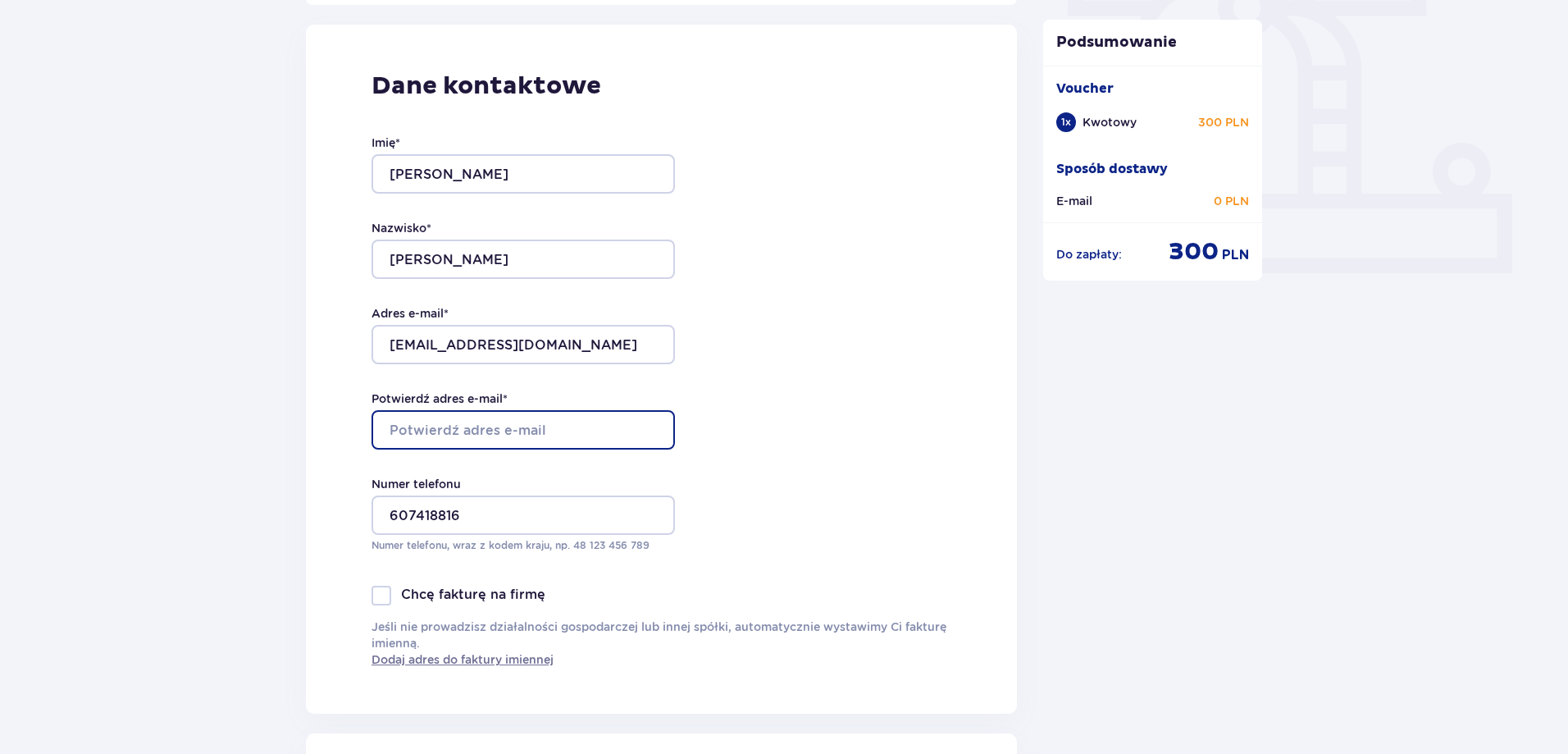
type input "pierzu@upcpoczta.pl"
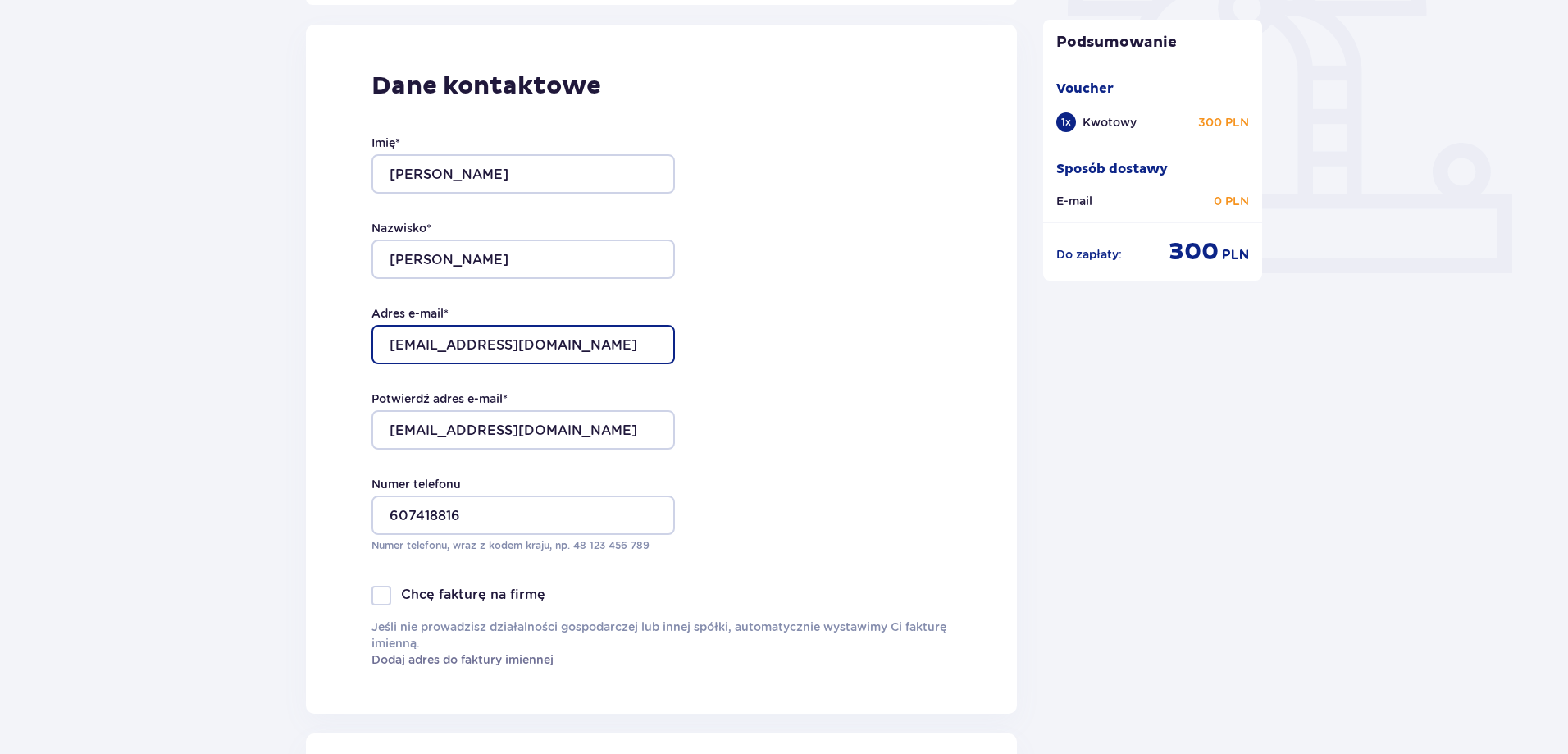
click at [513, 344] on input "pierzu@upcpoczta.pl" at bounding box center [523, 344] width 304 height 39
type input "p"
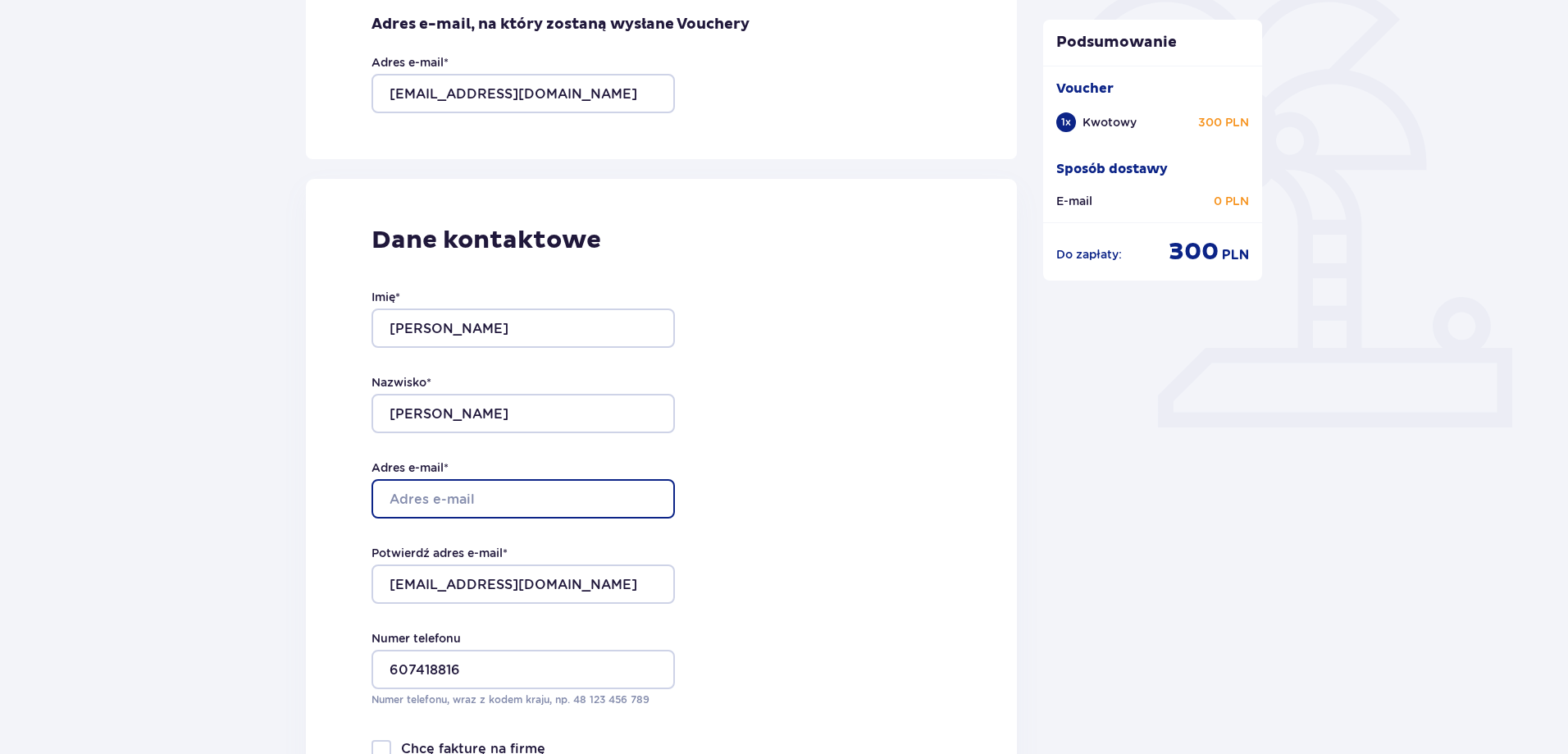
scroll to position [164, 0]
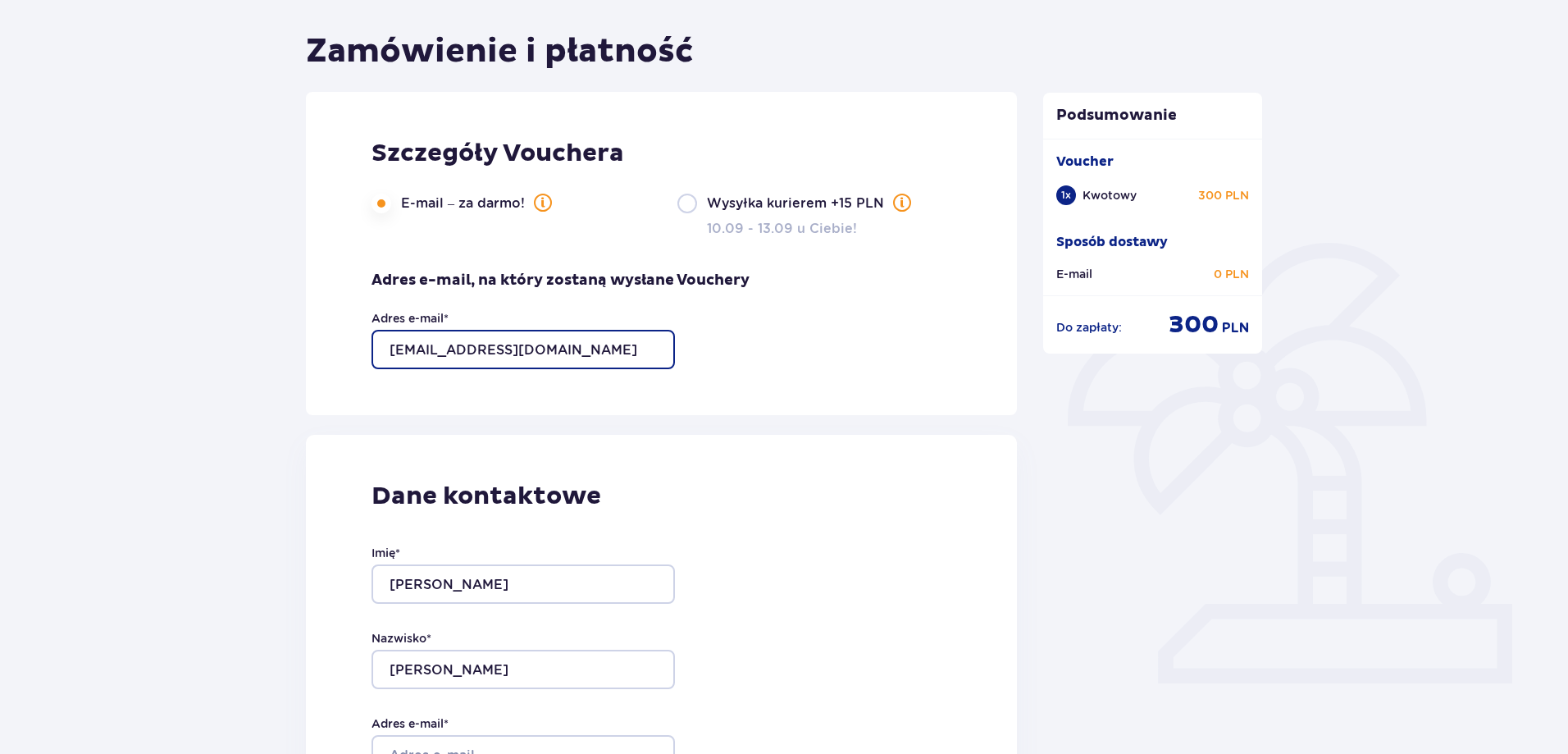
drag, startPoint x: 615, startPoint y: 346, endPoint x: 383, endPoint y: 343, distance: 232.0
click at [383, 343] on input "[EMAIL_ADDRESS][DOMAIN_NAME]" at bounding box center [523, 349] width 304 height 39
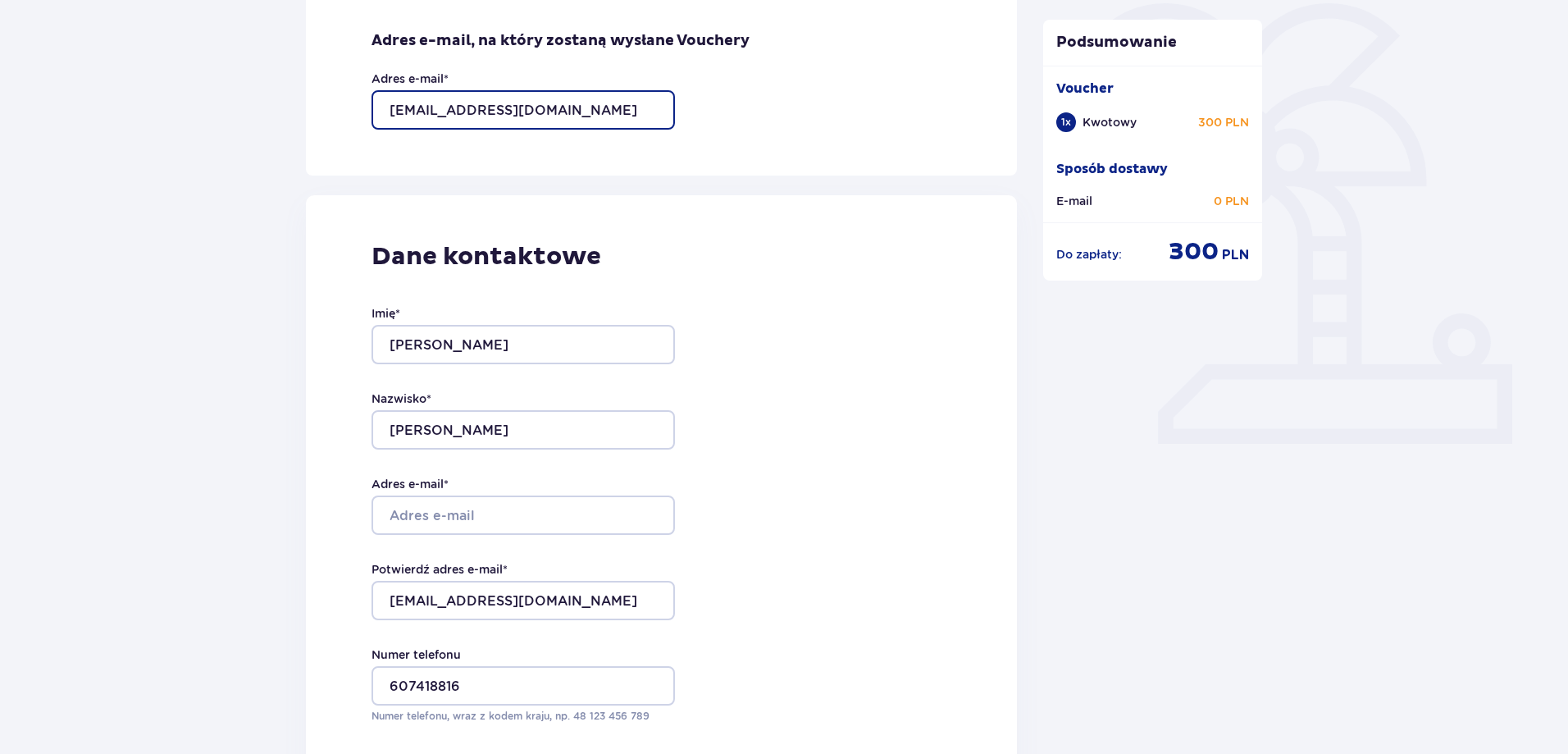
scroll to position [410, 0]
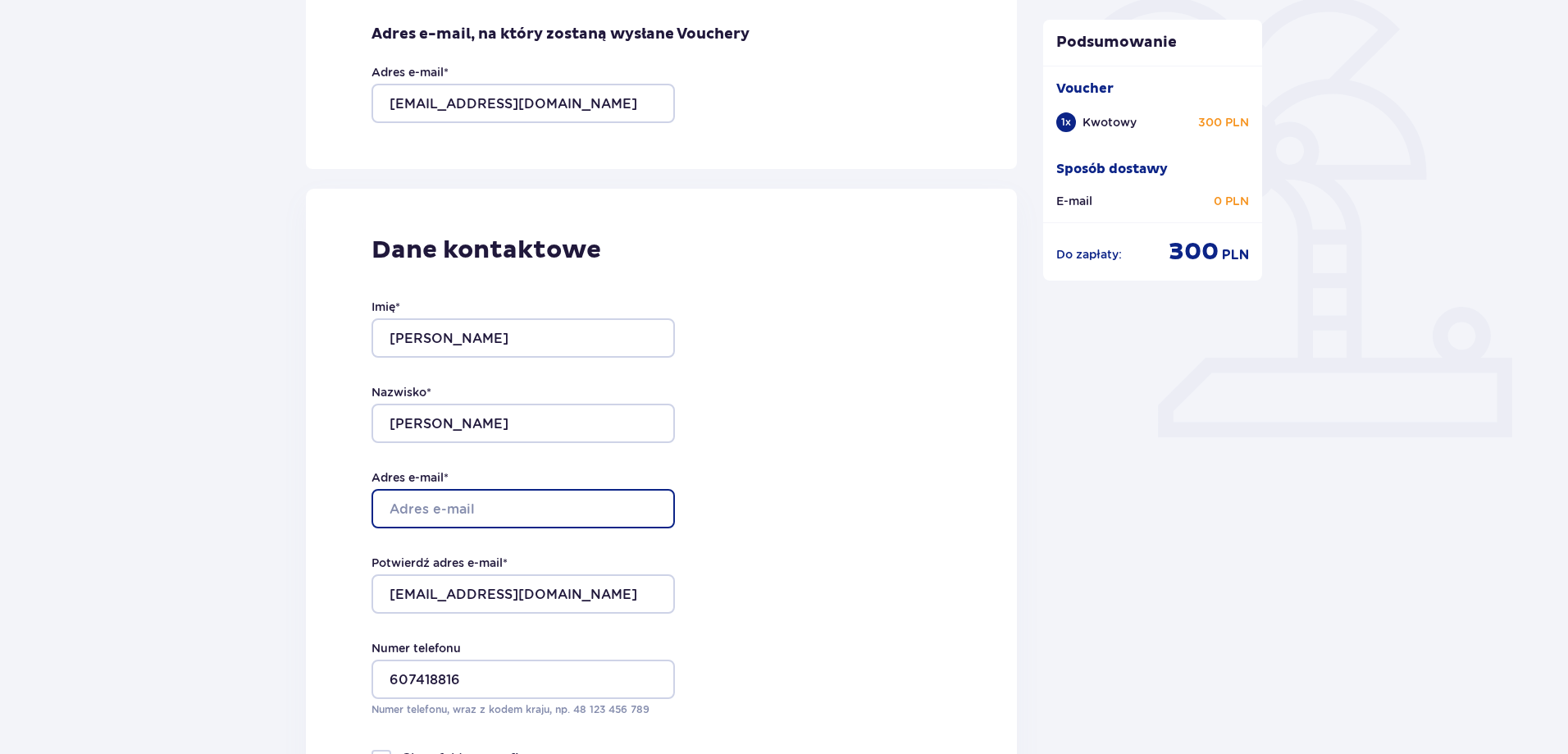
drag, startPoint x: 514, startPoint y: 513, endPoint x: 358, endPoint y: 511, distance: 156.0
click at [358, 511] on div "Dane kontaktowe Imię * Łukasz Nazwisko * Piórczyński Adres e-mail * Potwierdź a…" at bounding box center [661, 533] width 711 height 689
paste input "[EMAIL_ADDRESS][DOMAIN_NAME]"
type input "[EMAIL_ADDRESS][DOMAIN_NAME]"
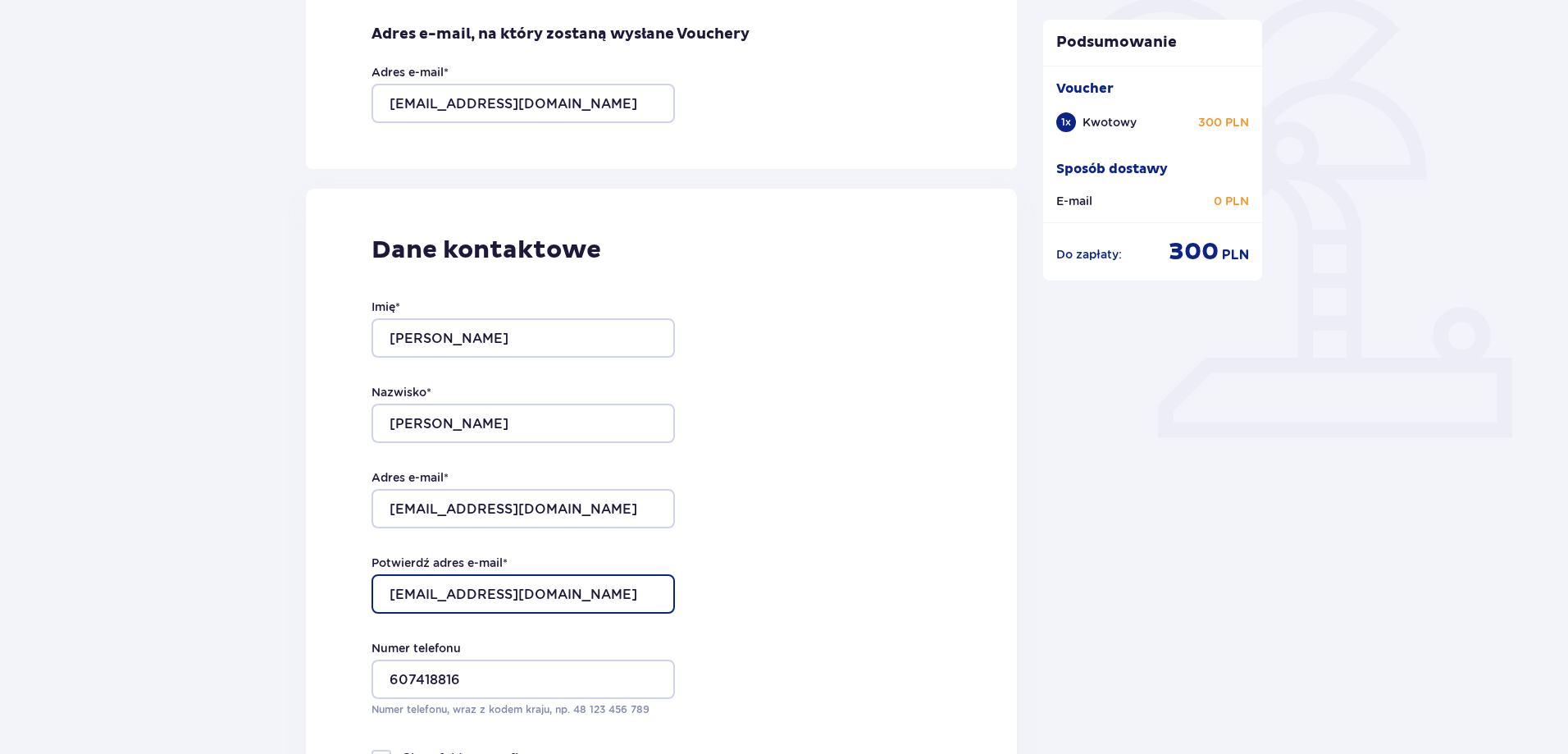
drag, startPoint x: 535, startPoint y: 592, endPoint x: 353, endPoint y: 577, distance: 182.6
click at [353, 577] on div "Dane kontaktowe Imię * Łukasz Nazwisko * Piórczyński Adres e-mail * panstwopior…" at bounding box center [661, 533] width 711 height 689
paste input "anstwopiorczynskie@gmail.com"
type input "[EMAIL_ADDRESS][DOMAIN_NAME]"
click at [333, 546] on div "Dane kontaktowe Imię * Łukasz Nazwisko * Piórczyński Adres e-mail * panstwopior…" at bounding box center [661, 533] width 711 height 689
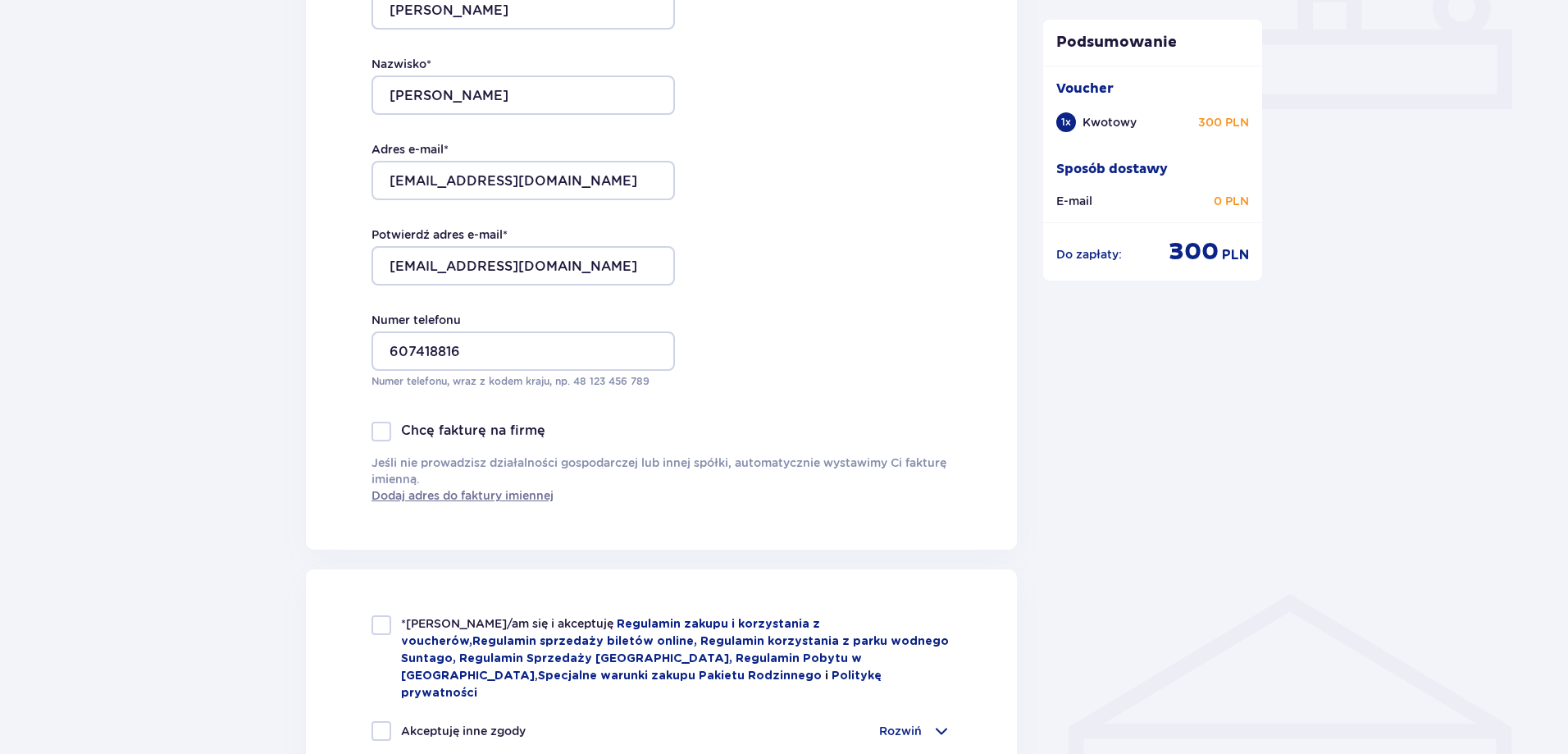
scroll to position [821, 0]
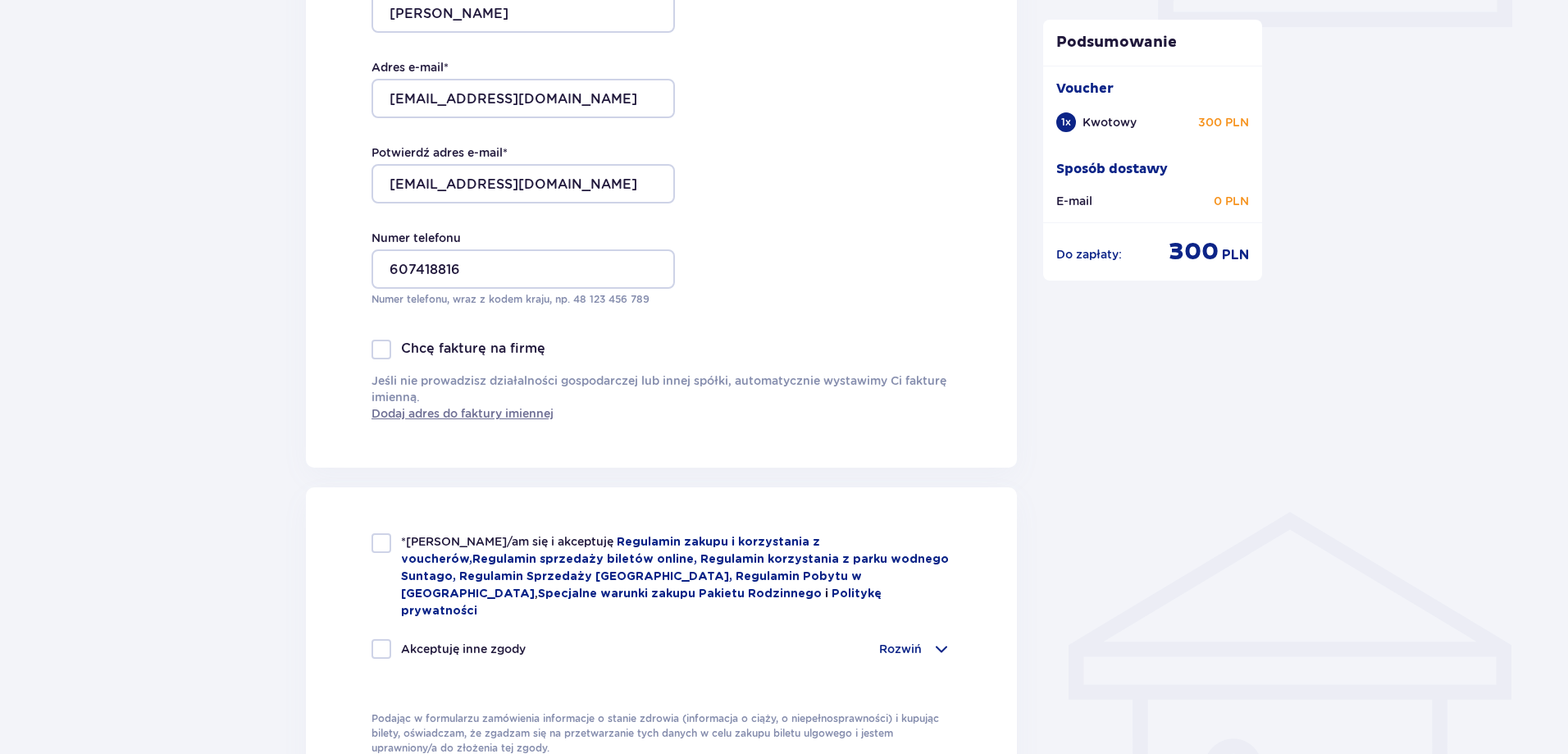
click at [386, 546] on div at bounding box center [381, 543] width 20 height 20
checkbox input "true"
click at [936, 640] on span at bounding box center [941, 649] width 20 height 20
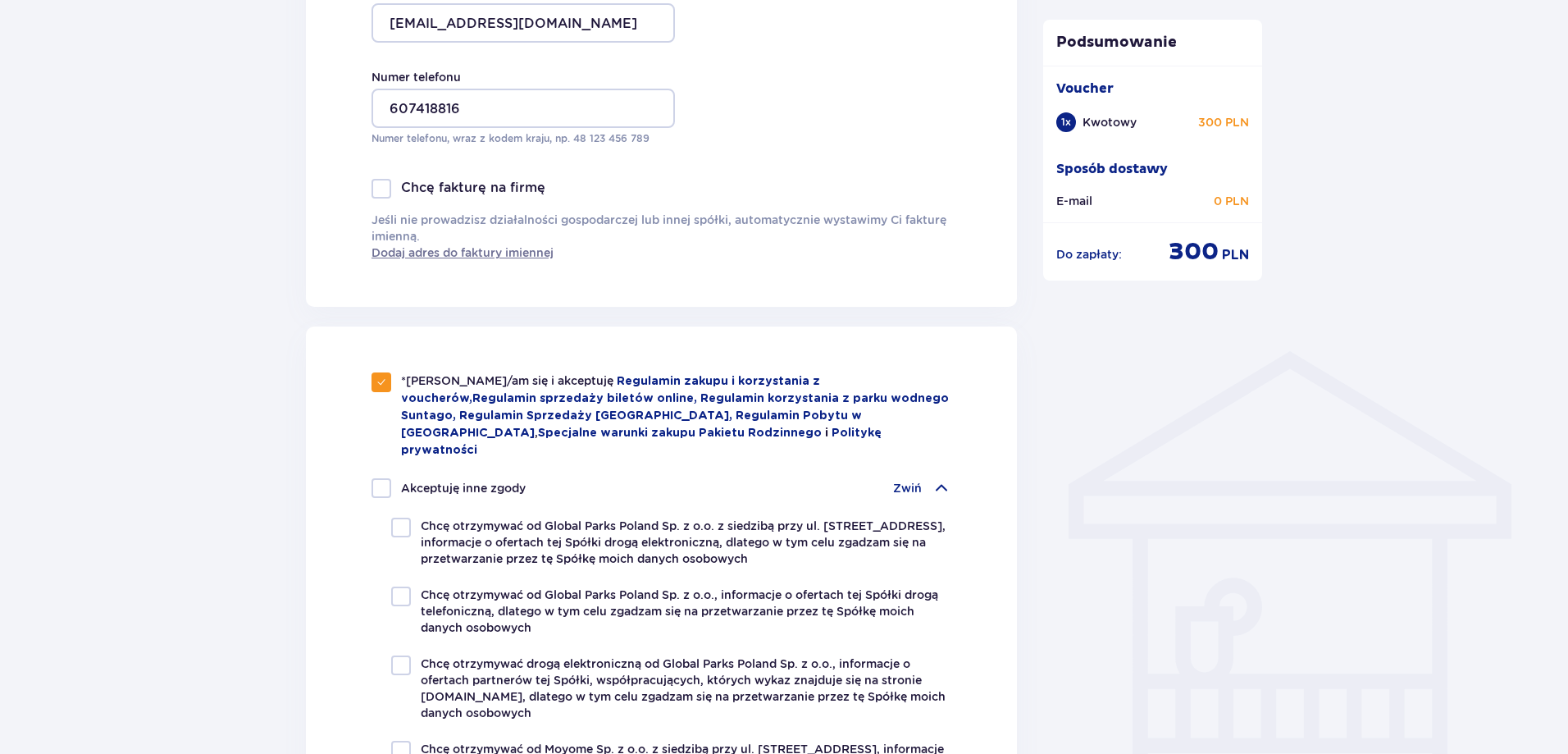
scroll to position [985, 0]
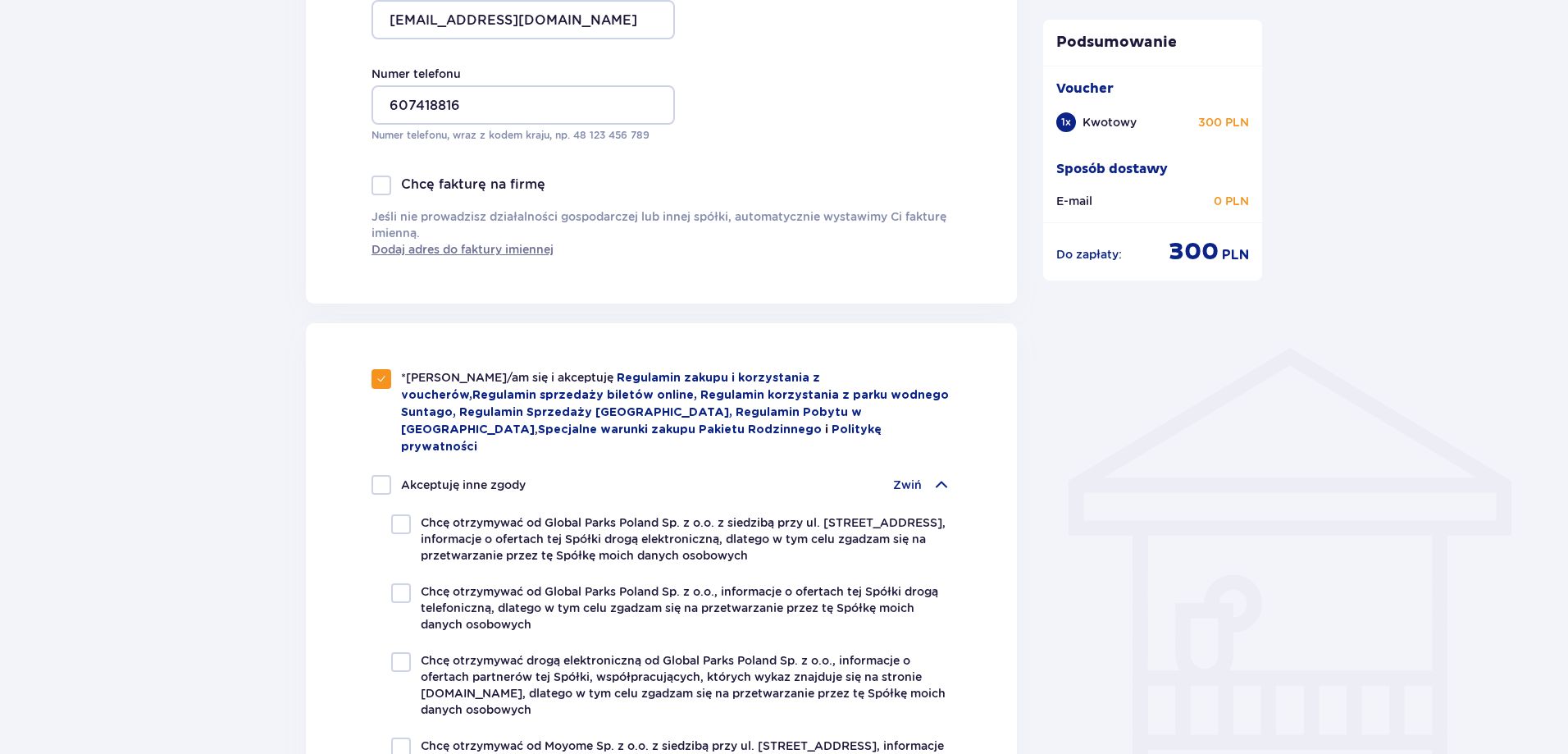
click at [937, 475] on span at bounding box center [941, 484] width 20 height 20
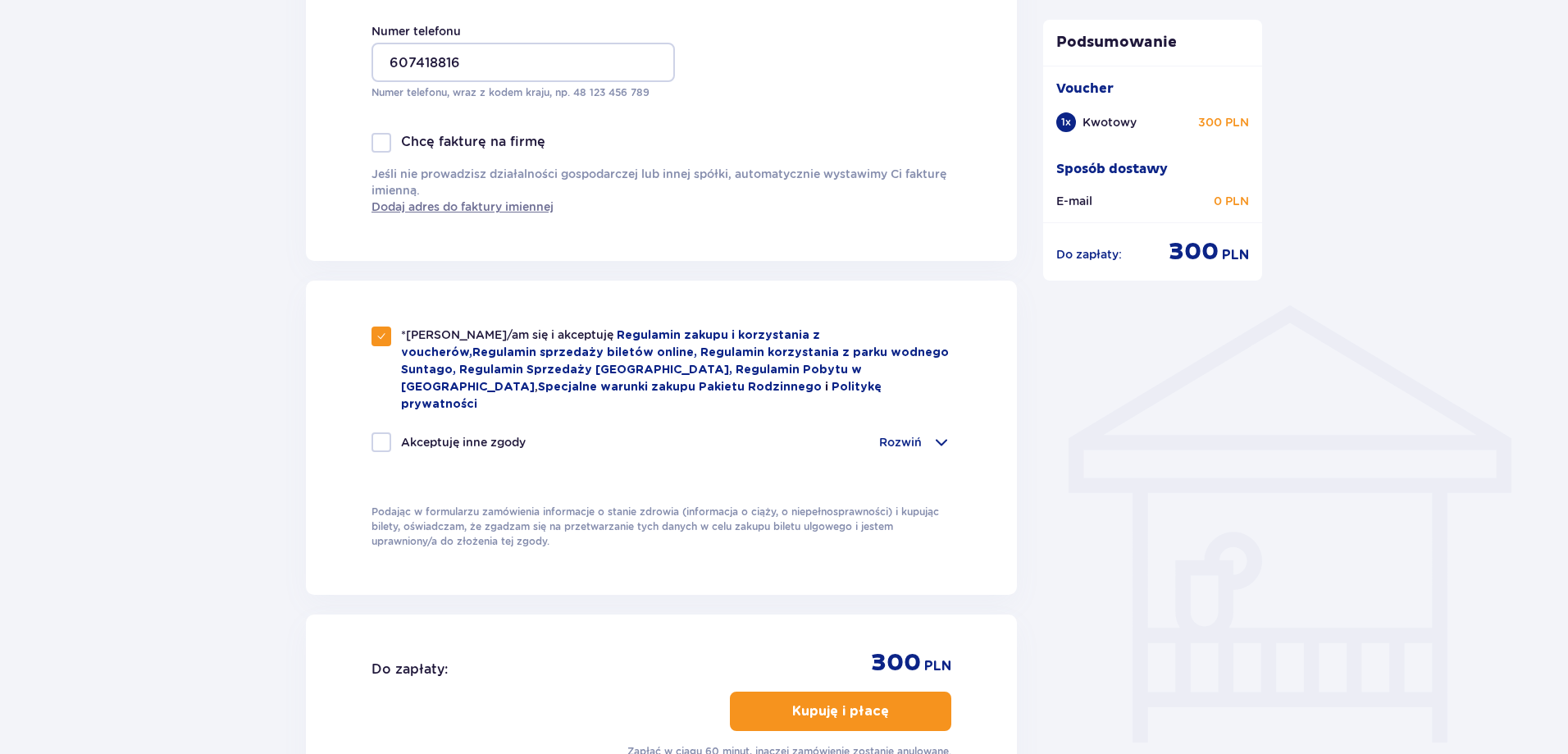
scroll to position [1067, 0]
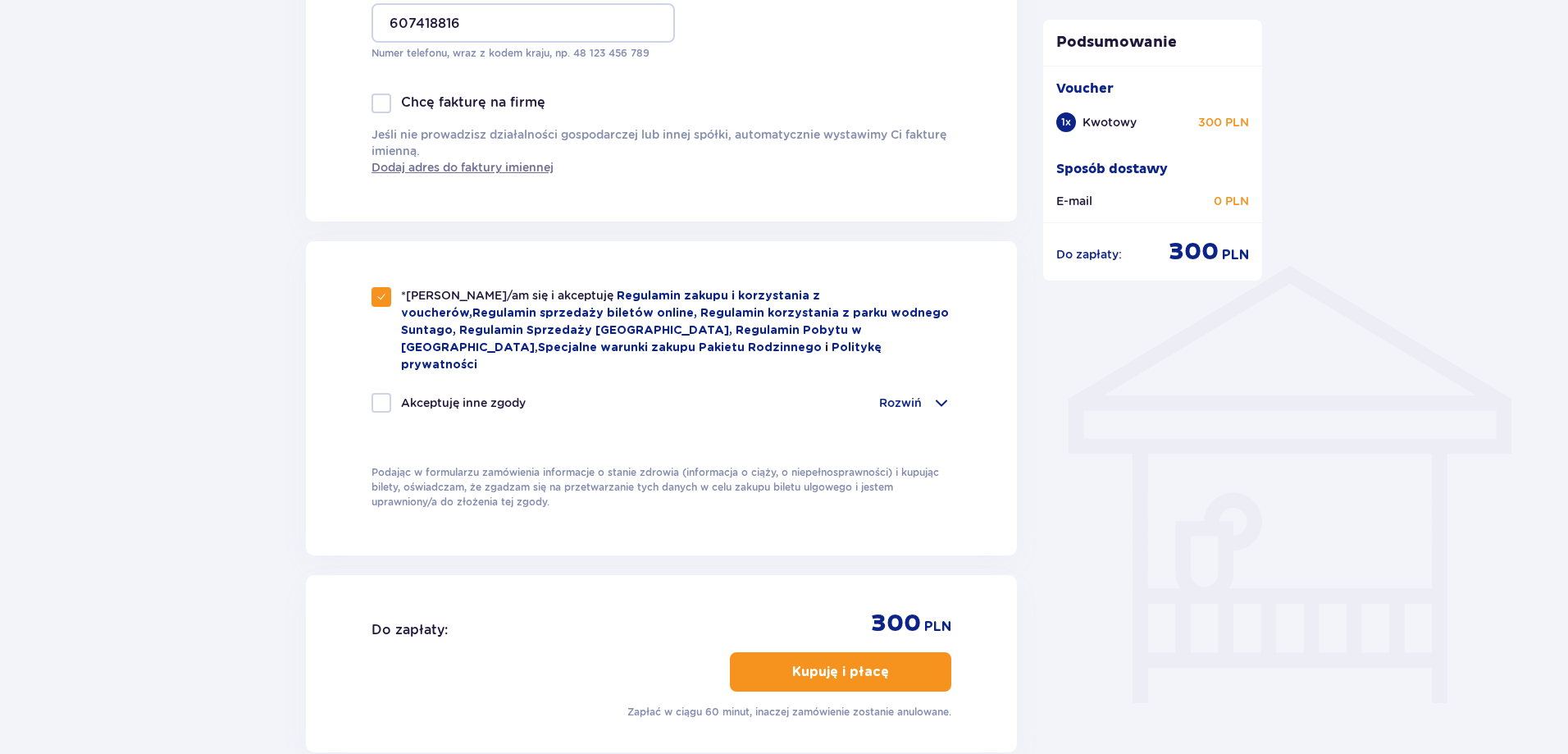
click at [797, 663] on p "Kupuję i płacę" at bounding box center [841, 672] width 97 height 18
